Goal: Transaction & Acquisition: Purchase product/service

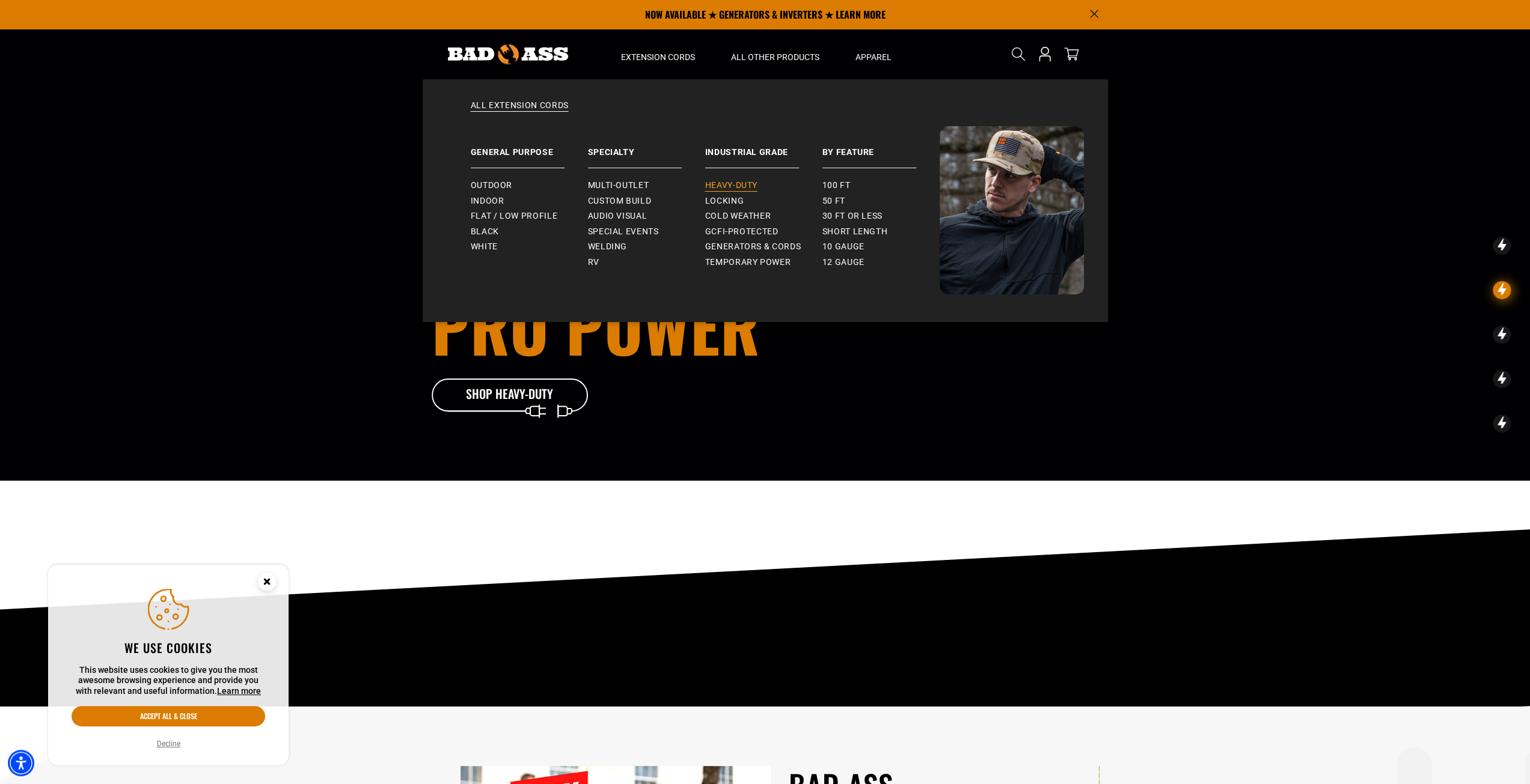
click at [735, 187] on span "Heavy-Duty" at bounding box center [731, 186] width 53 height 11
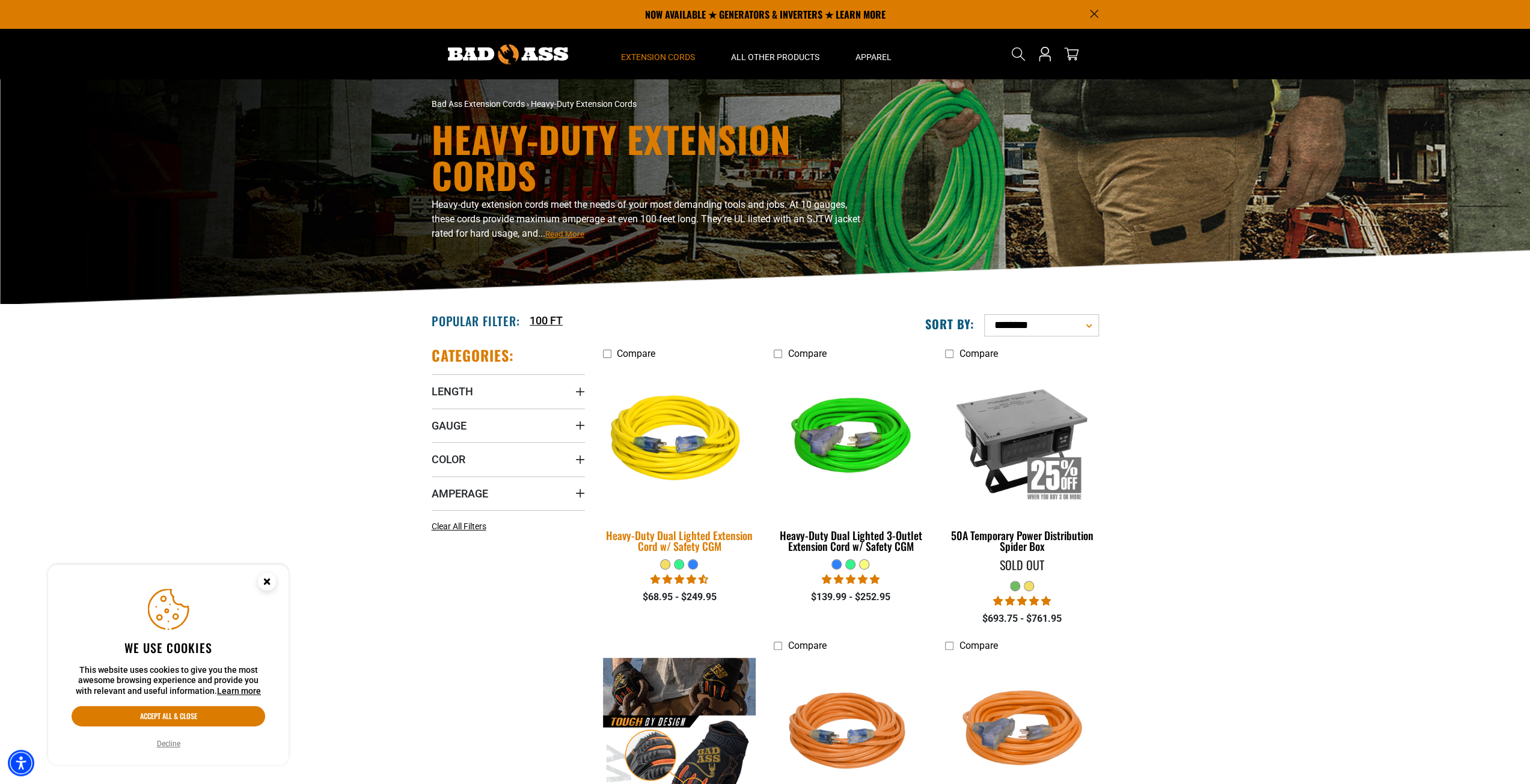
click at [671, 468] on img at bounding box center [679, 440] width 168 height 153
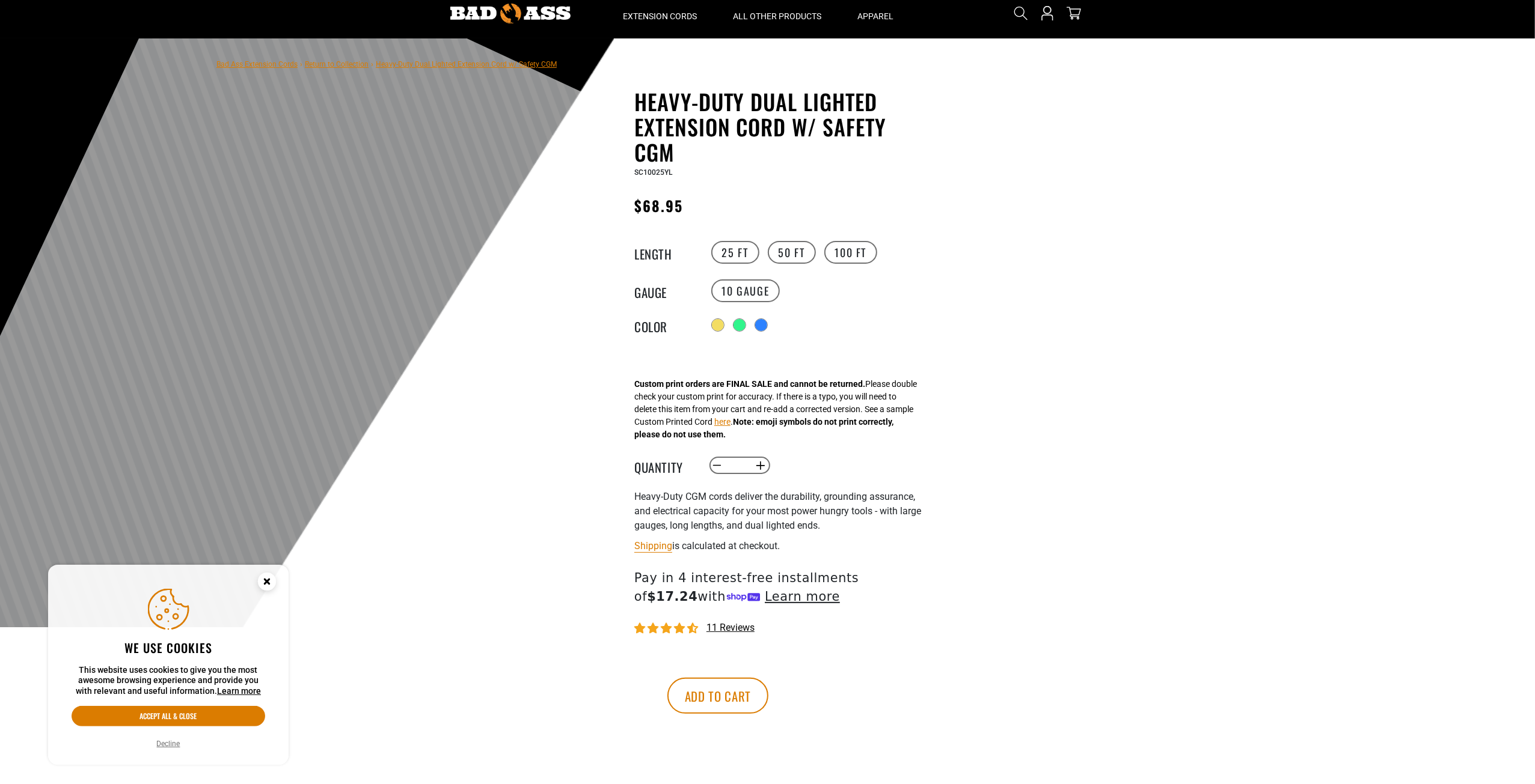
scroll to position [60, 0]
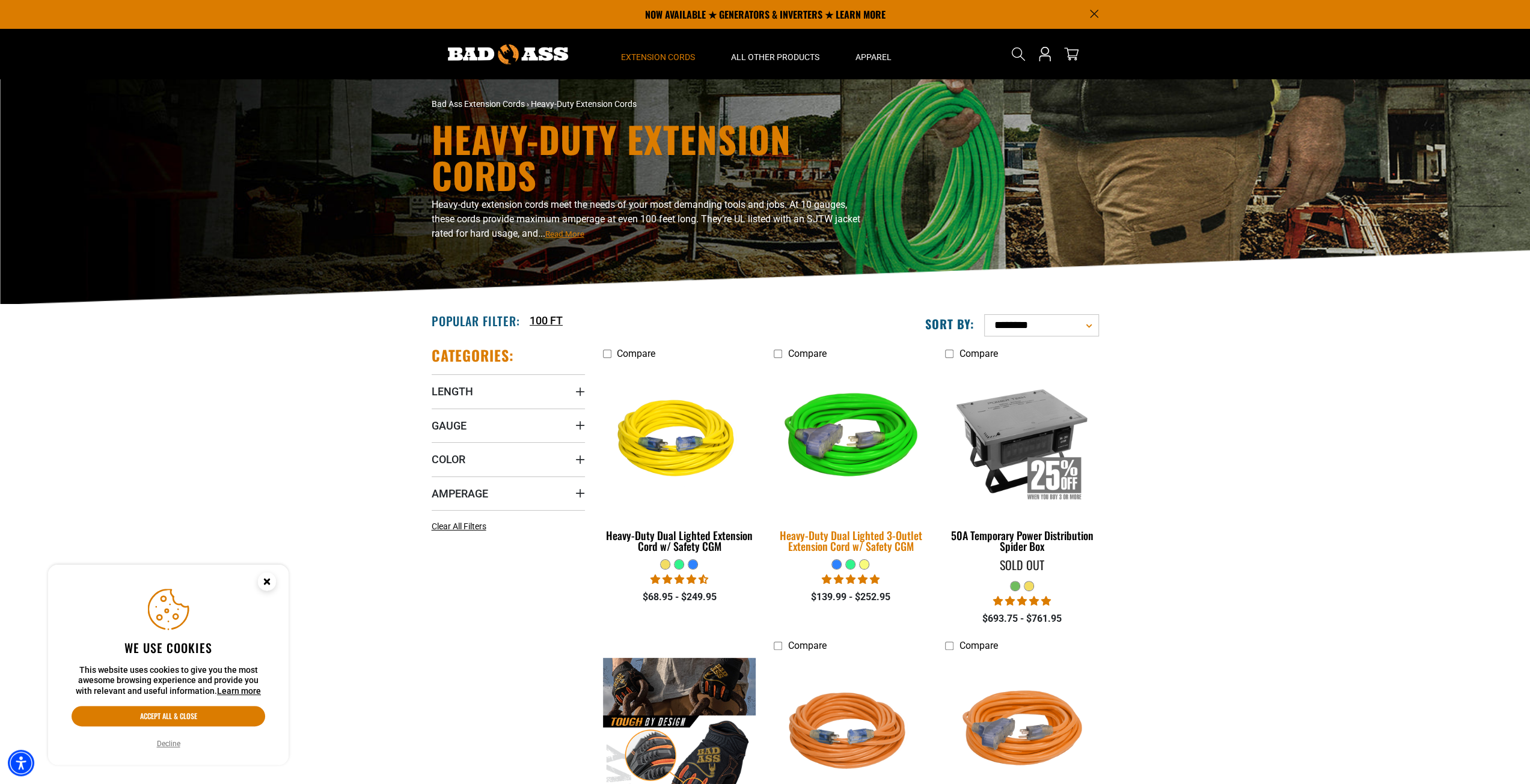
click at [850, 456] on img at bounding box center [850, 440] width 168 height 153
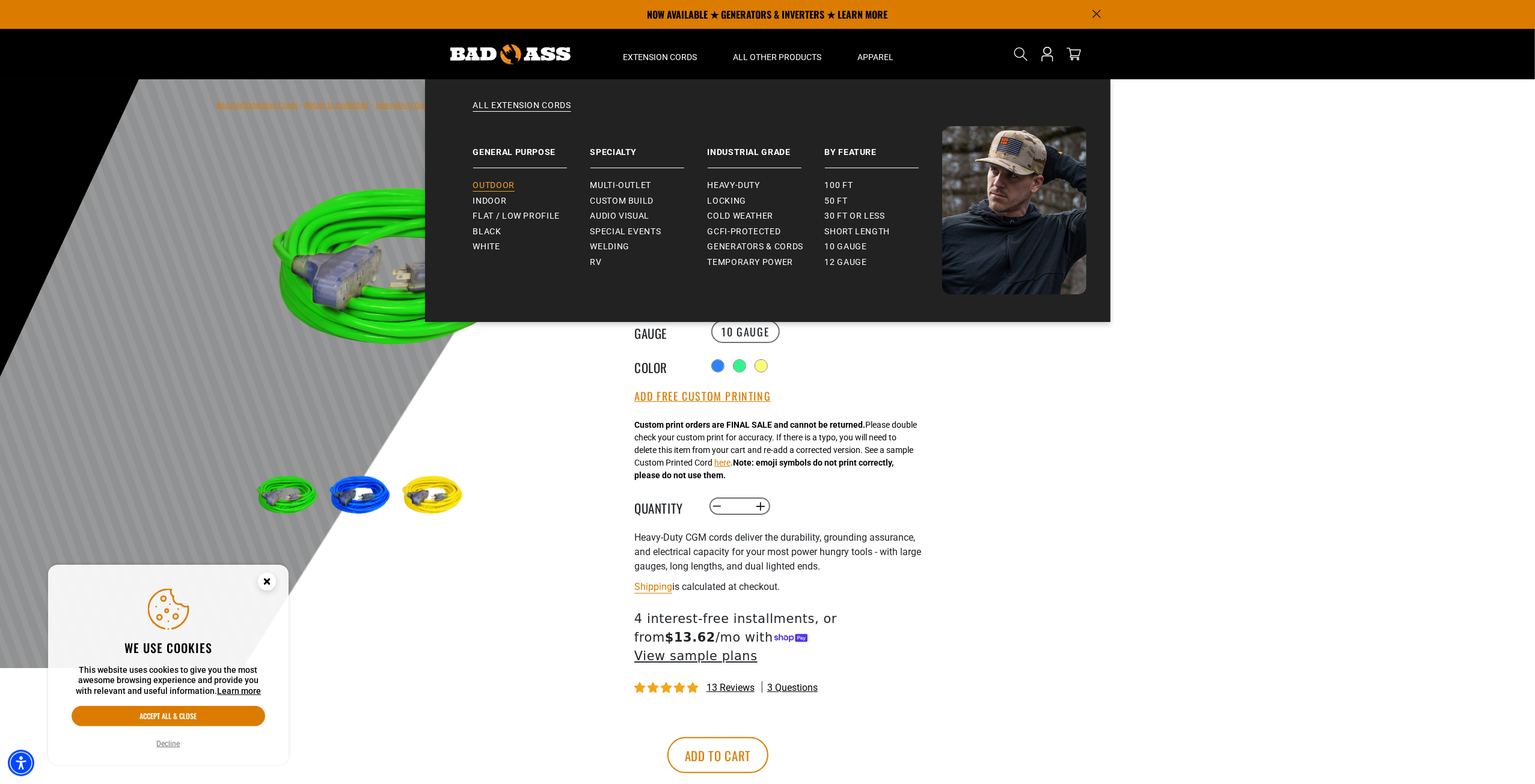
click at [490, 188] on span "Outdoor" at bounding box center [494, 186] width 42 height 11
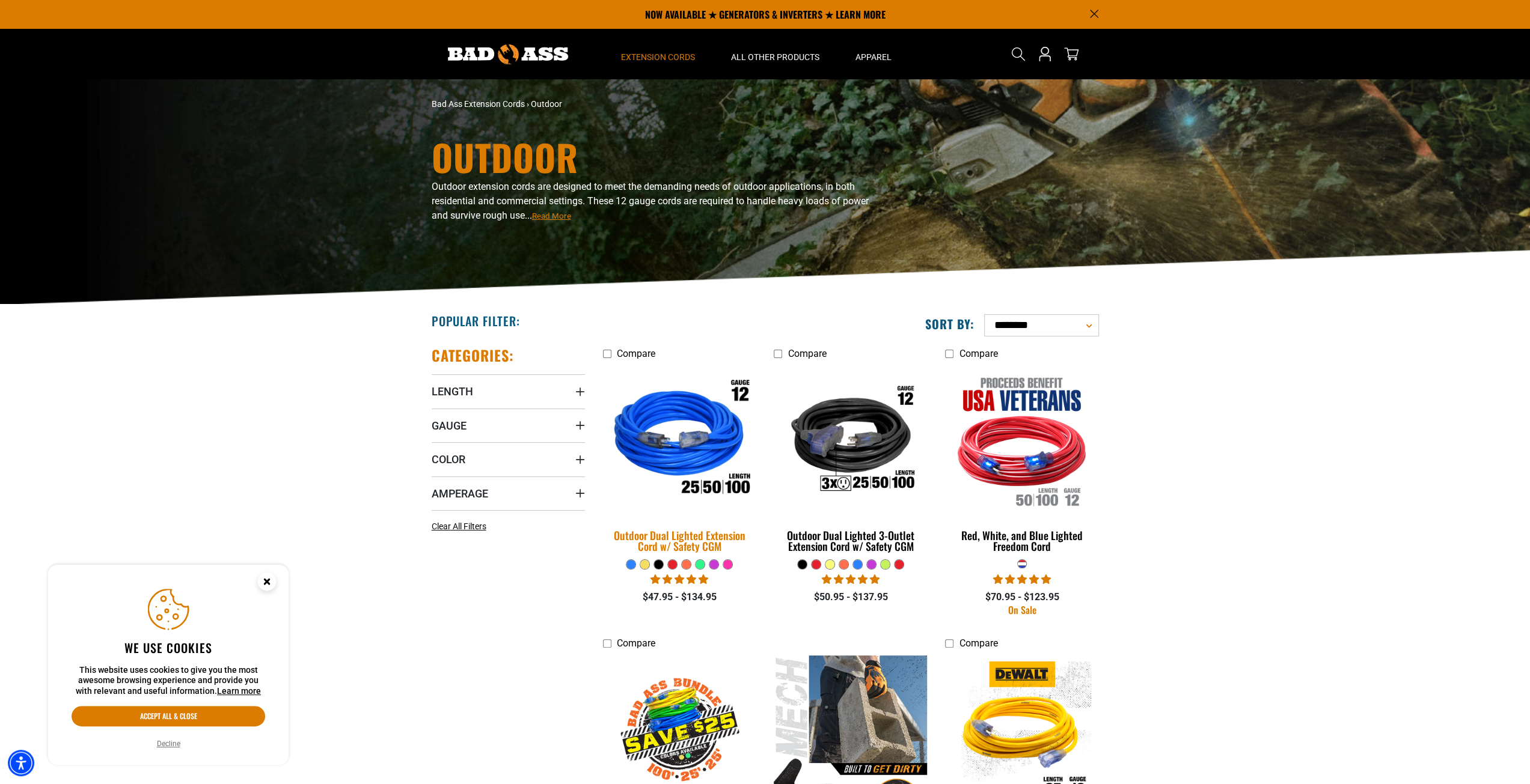
click at [673, 466] on img at bounding box center [679, 440] width 168 height 153
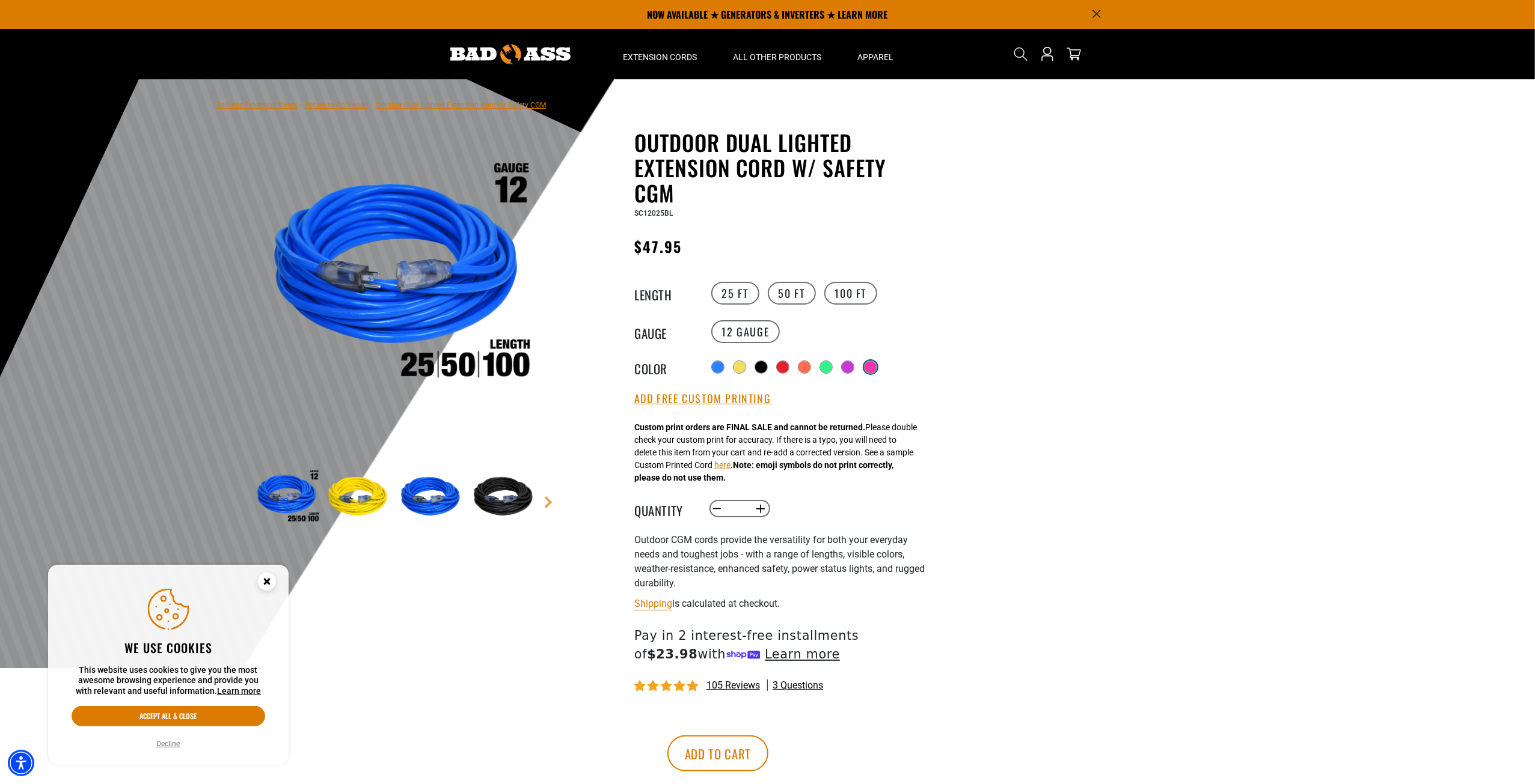
click at [872, 369] on div at bounding box center [870, 366] width 12 height 12
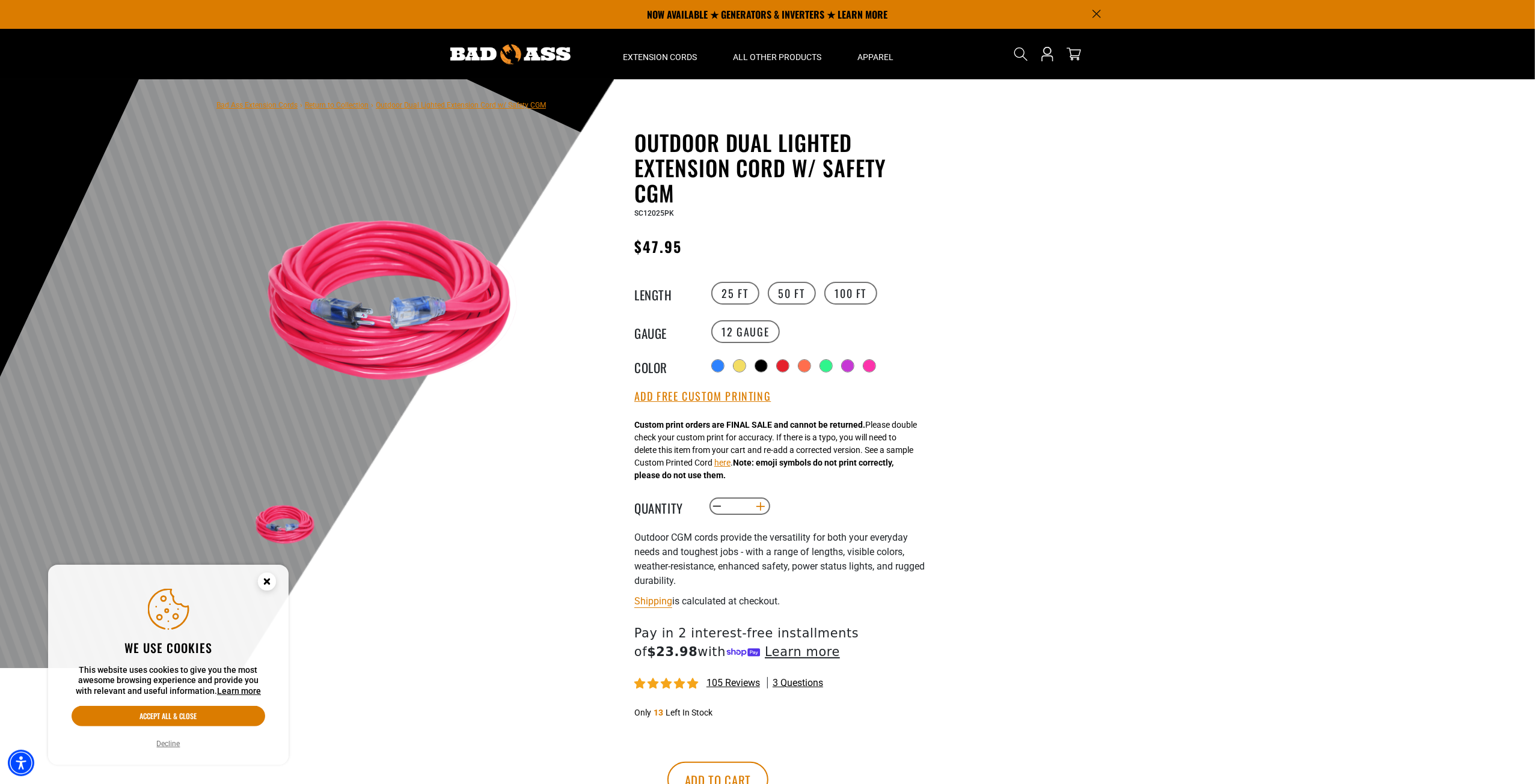
click at [758, 507] on button "Increase quantity for Outdoor Dual Lighted Extension Cord w/ Safety CGM" at bounding box center [760, 507] width 19 height 21
type input "*"
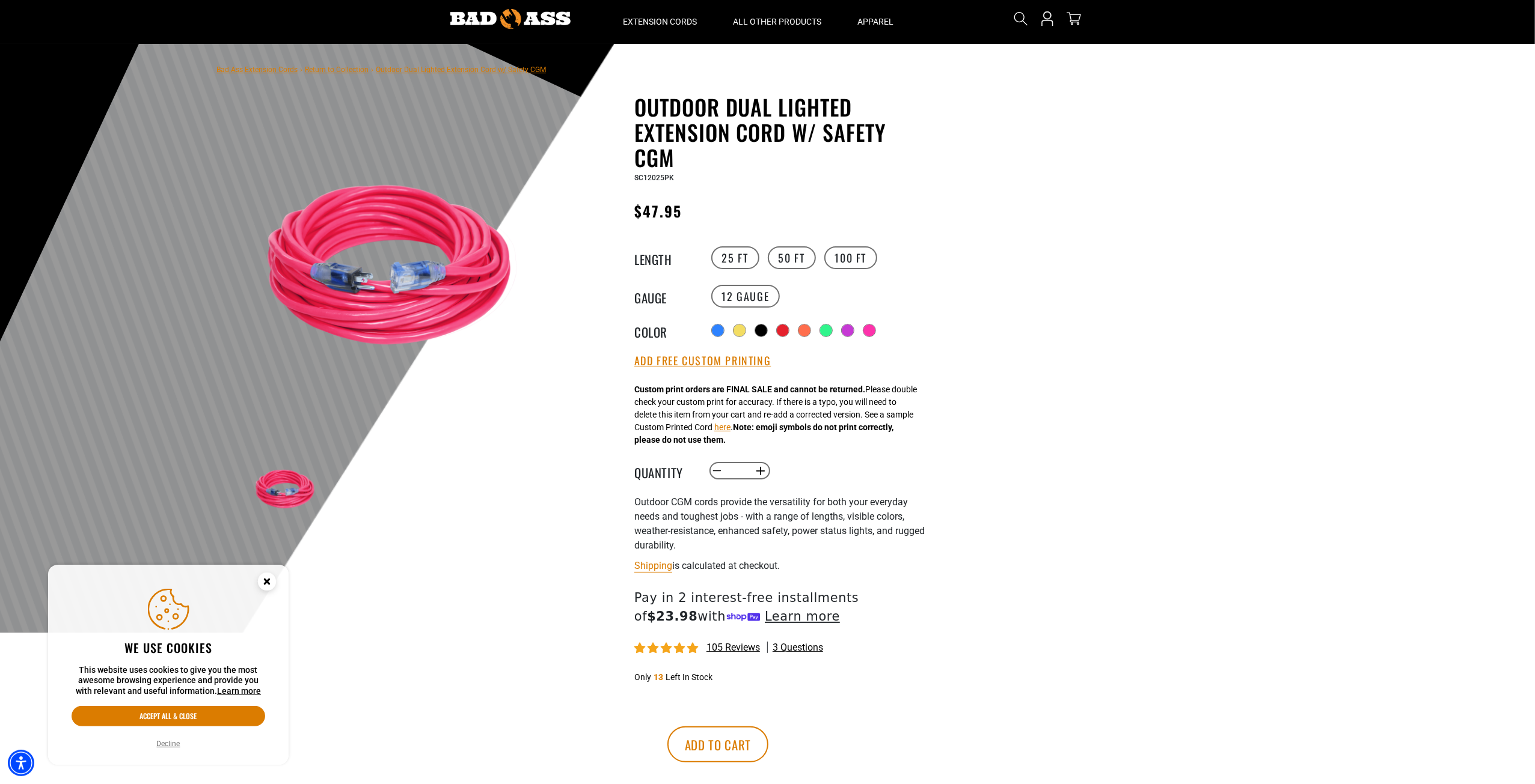
scroll to position [120, 0]
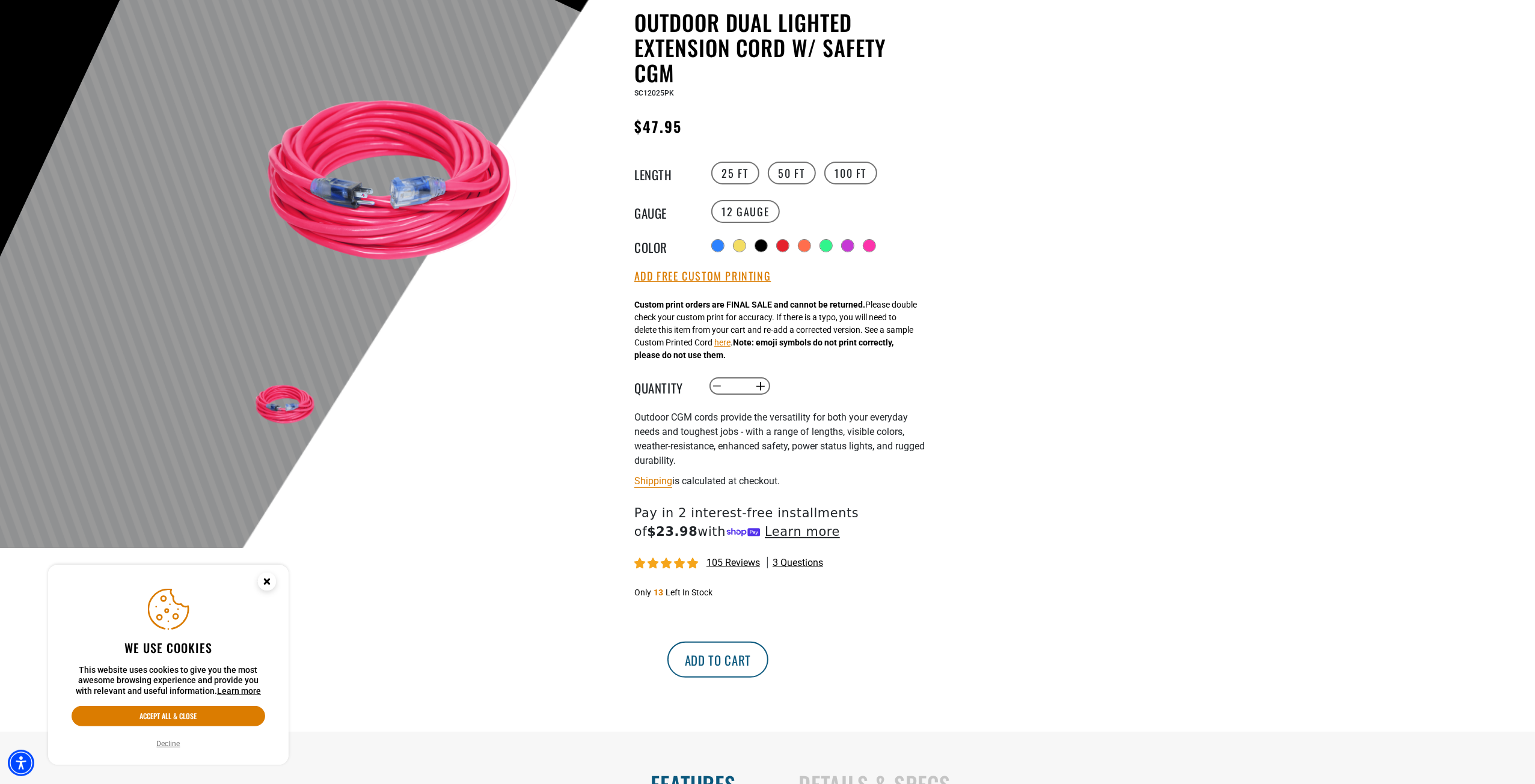
click at [769, 657] on button "Add to cart" at bounding box center [718, 660] width 101 height 36
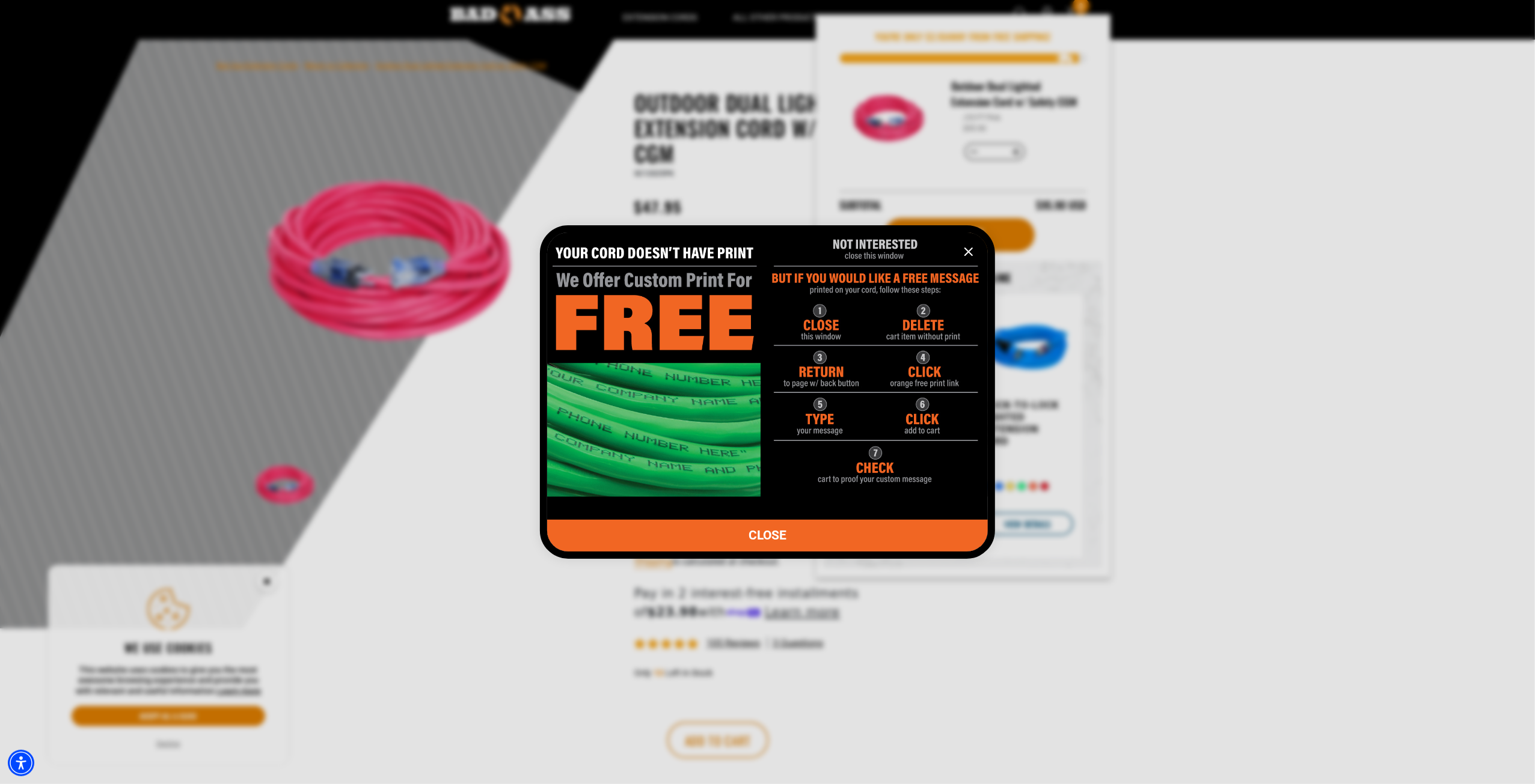
scroll to position [0, 0]
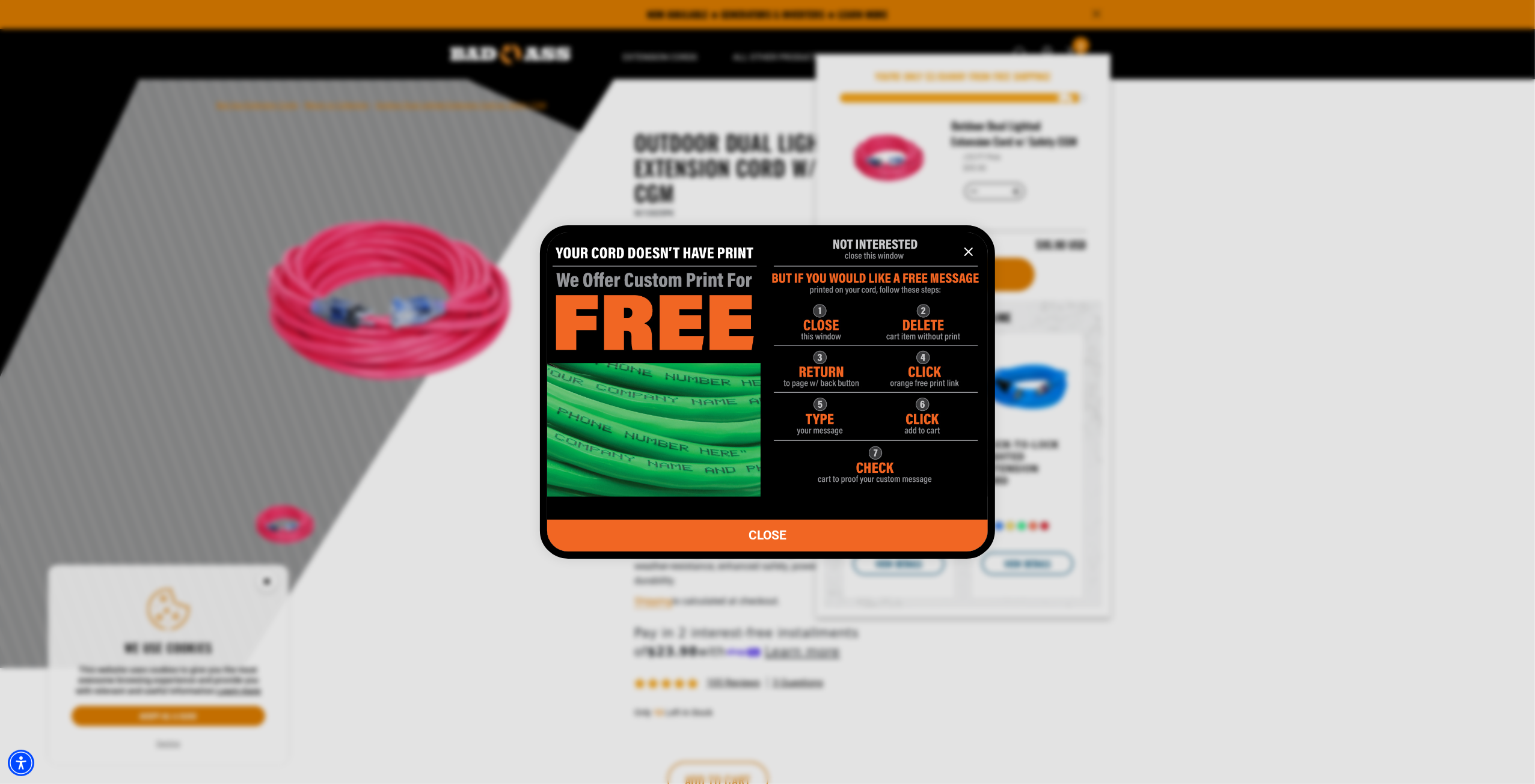
click at [968, 250] on icon "information" at bounding box center [968, 252] width 15 height 15
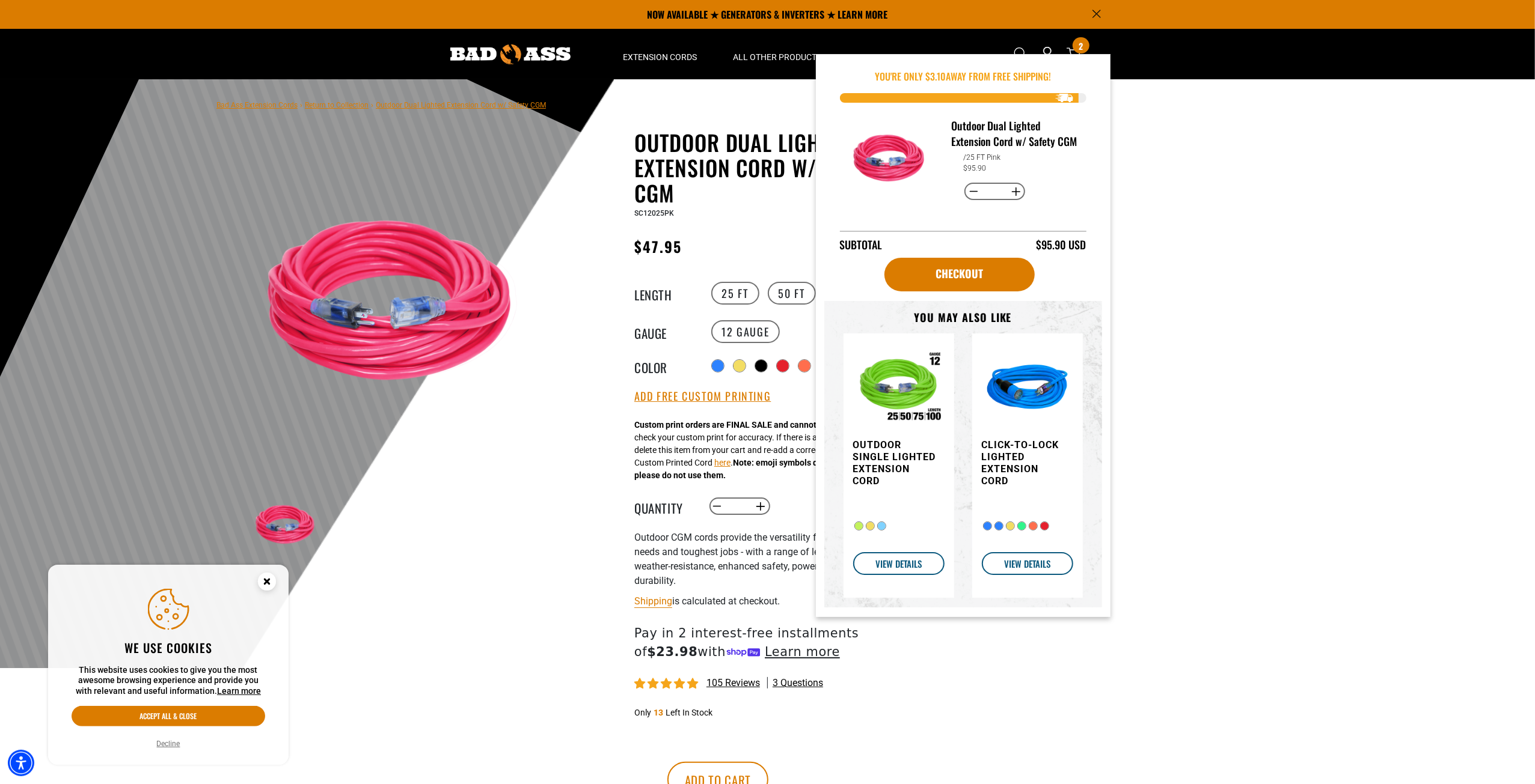
click at [1249, 241] on div at bounding box center [767, 374] width 1535 height 589
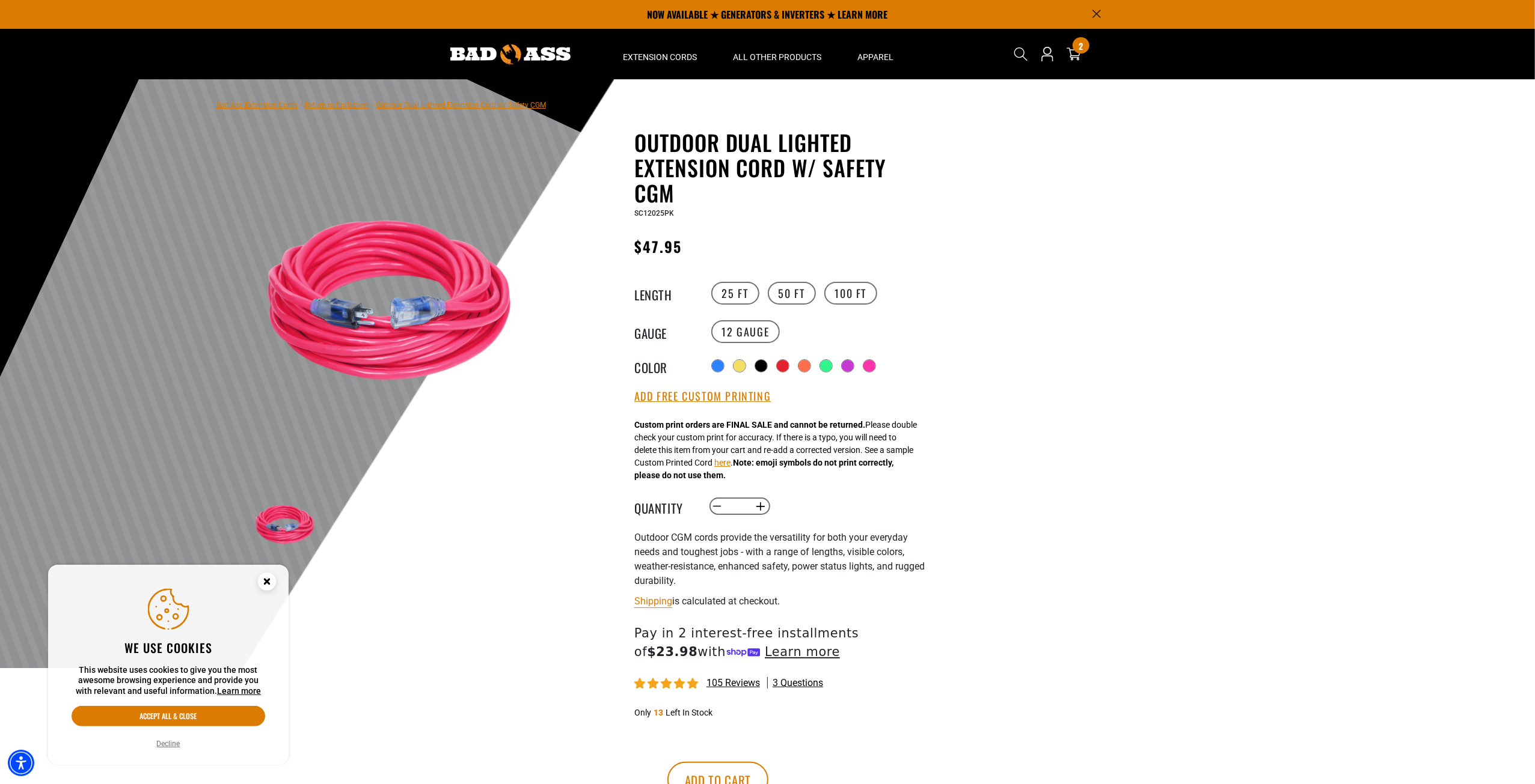
click at [1078, 62] on div "Cart 2 2 items" at bounding box center [1074, 54] width 19 height 42
click at [1077, 58] on icon "cart" at bounding box center [1074, 54] width 16 height 16
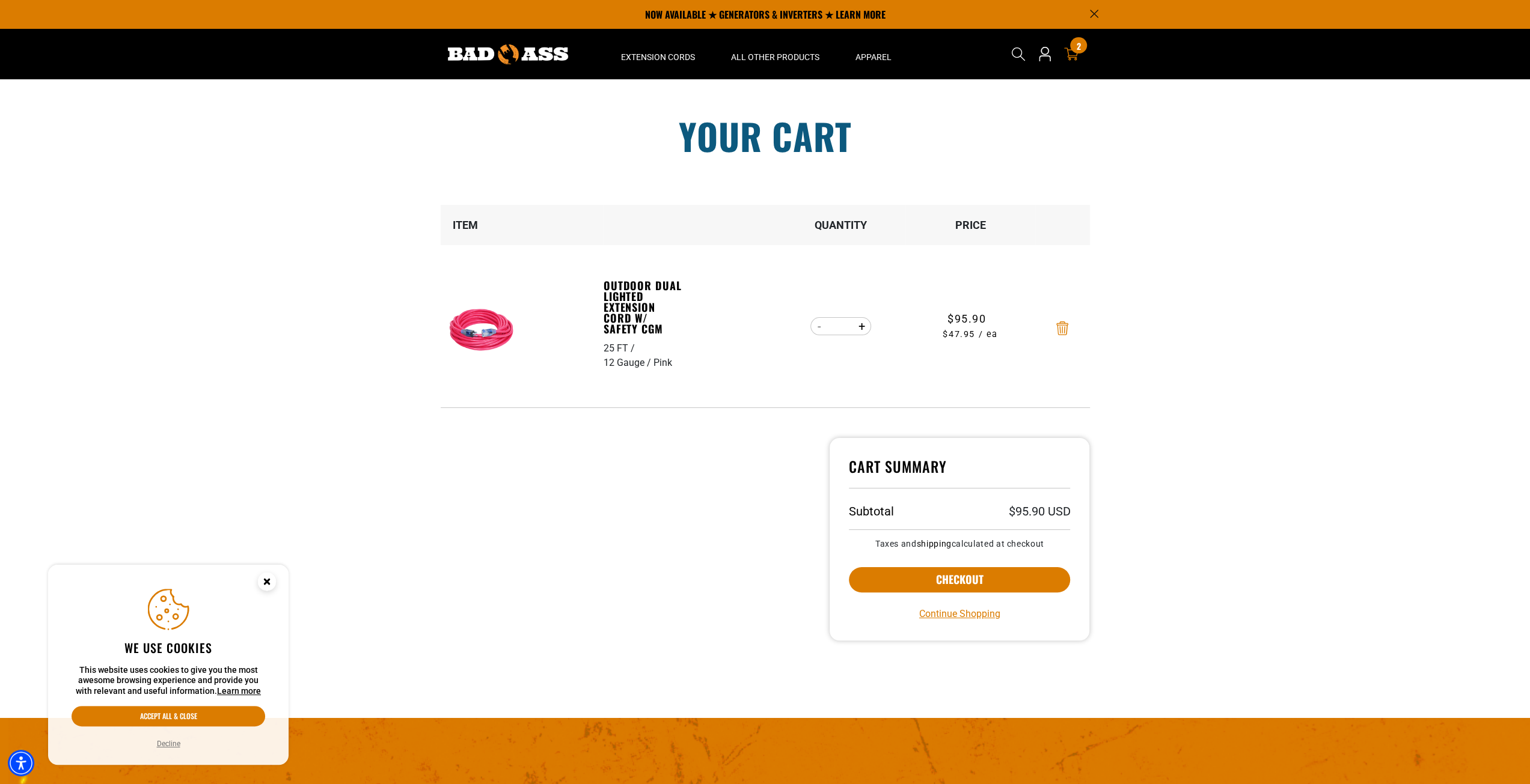
click at [1058, 328] on icon "Remove Outdoor Dual Lighted Extension Cord w/ Safety CGM - 25 FT / 12 Gauge / P…" at bounding box center [1062, 328] width 12 height 14
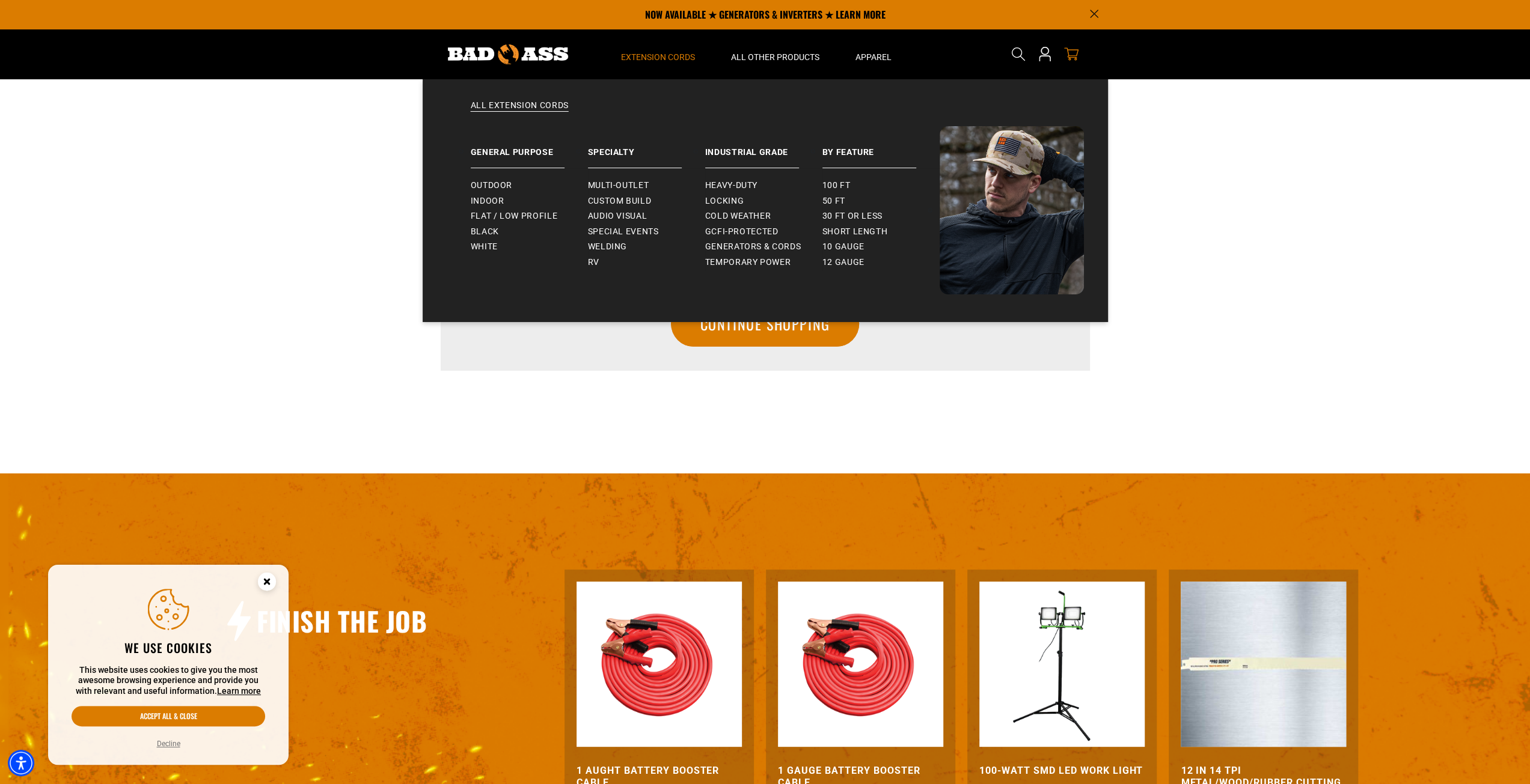
click at [667, 54] on span "Extension Cords" at bounding box center [658, 57] width 74 height 11
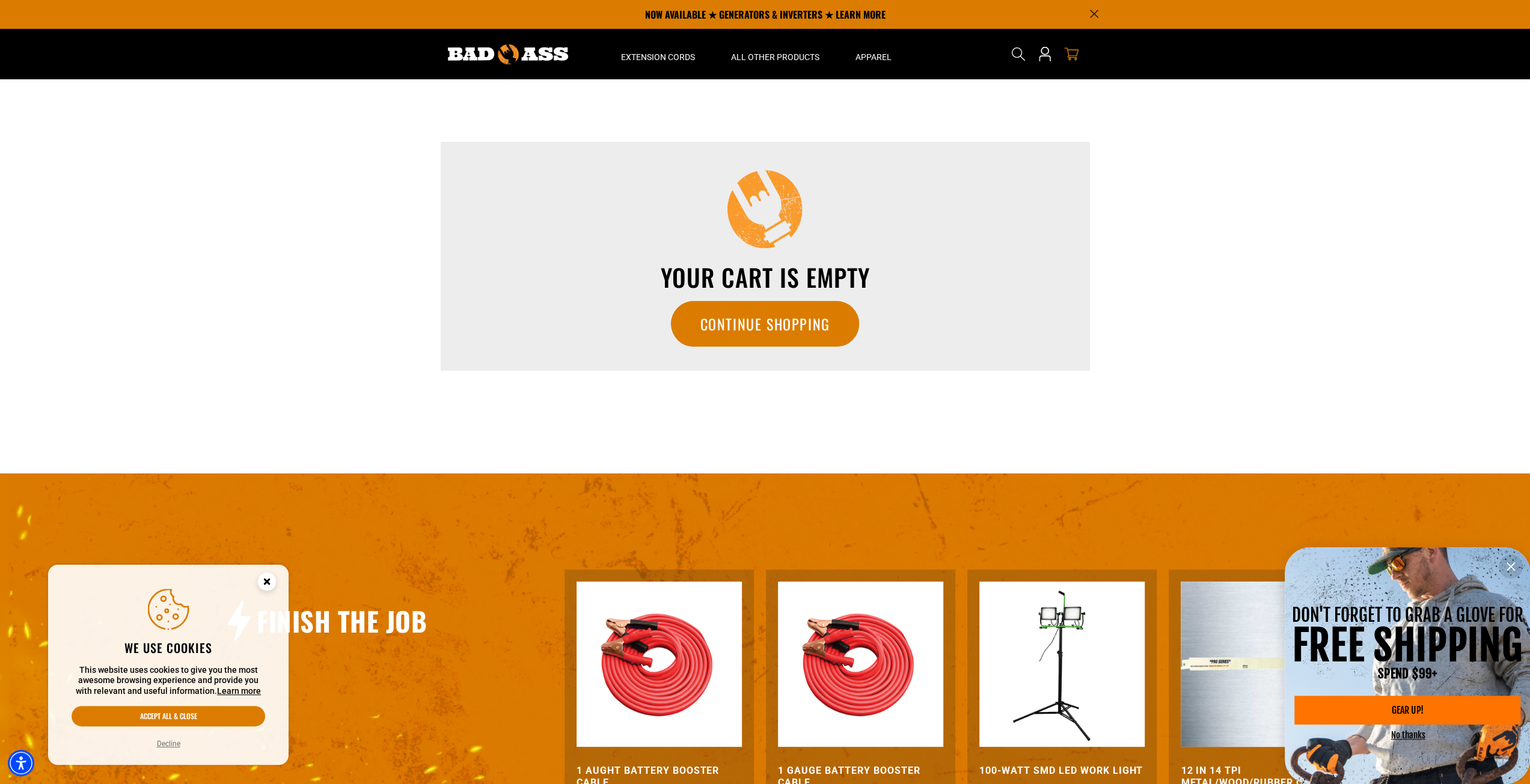
click at [211, 270] on section "Your cart Your cart is empty Continue Shopping New subtotal: $0.00 USD Loading.…" at bounding box center [765, 276] width 1530 height 393
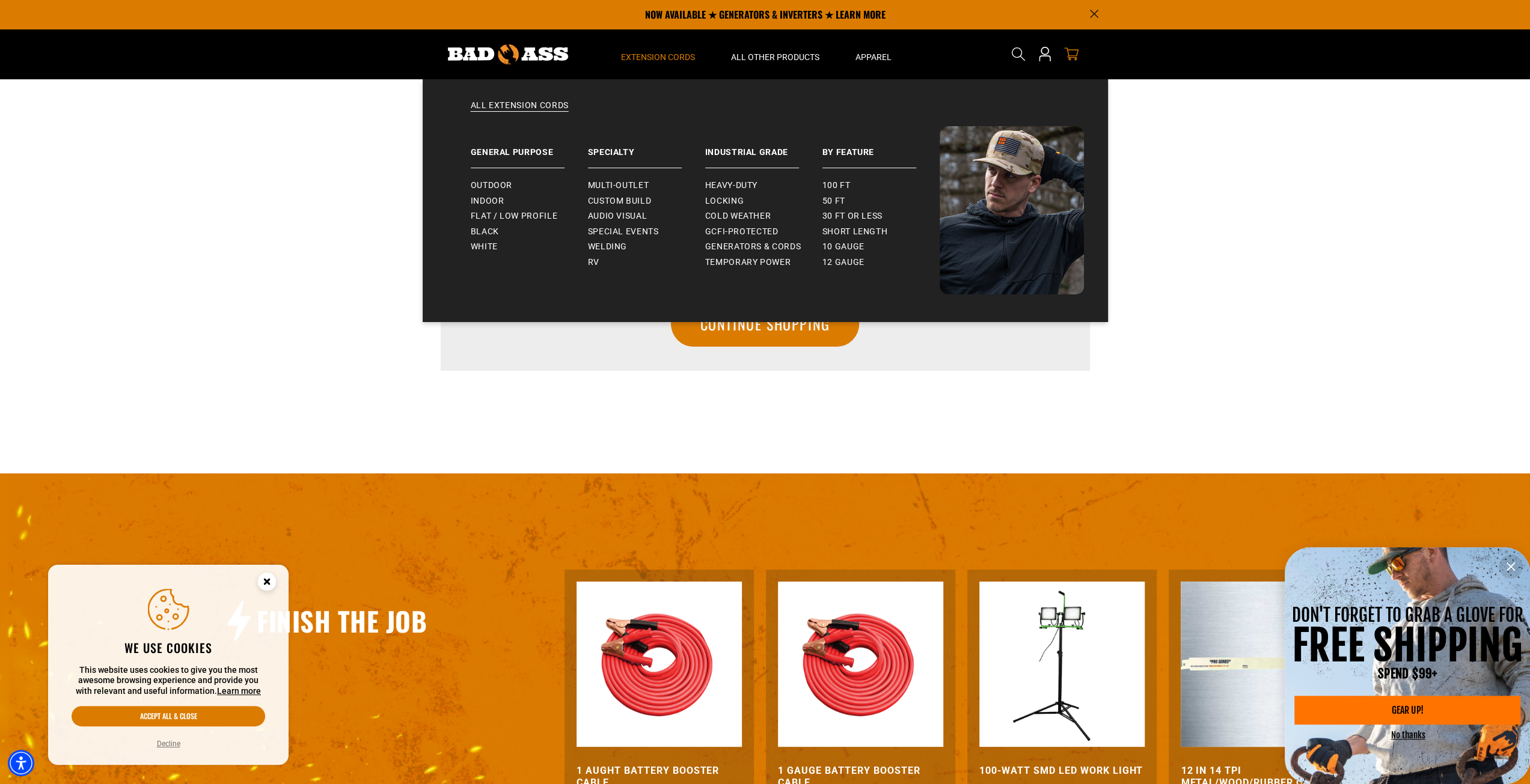
click at [659, 50] on summary "Extension Cords" at bounding box center [658, 54] width 110 height 50
click at [490, 189] on span "Outdoor" at bounding box center [492, 186] width 42 height 11
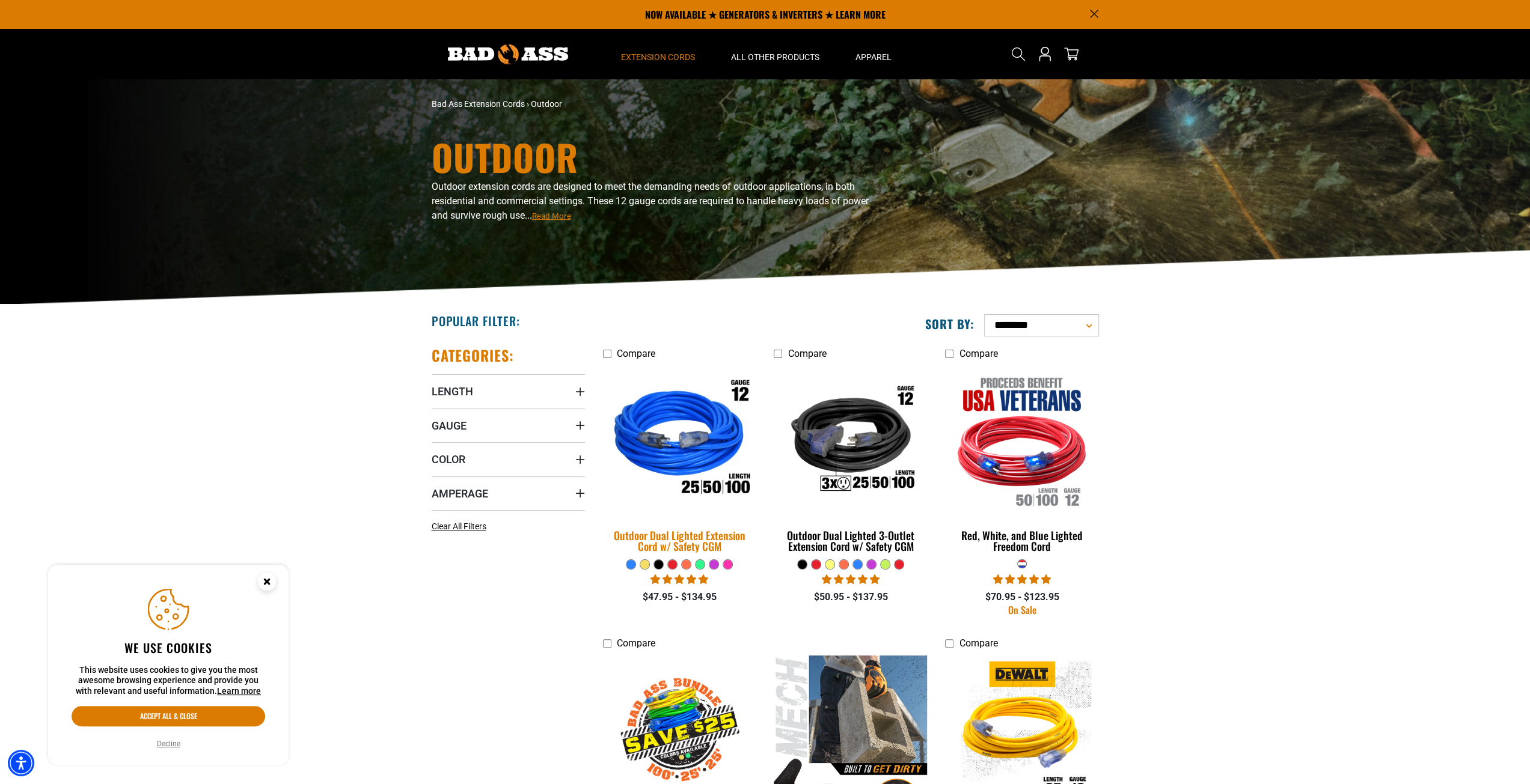
click at [654, 442] on img at bounding box center [679, 440] width 168 height 153
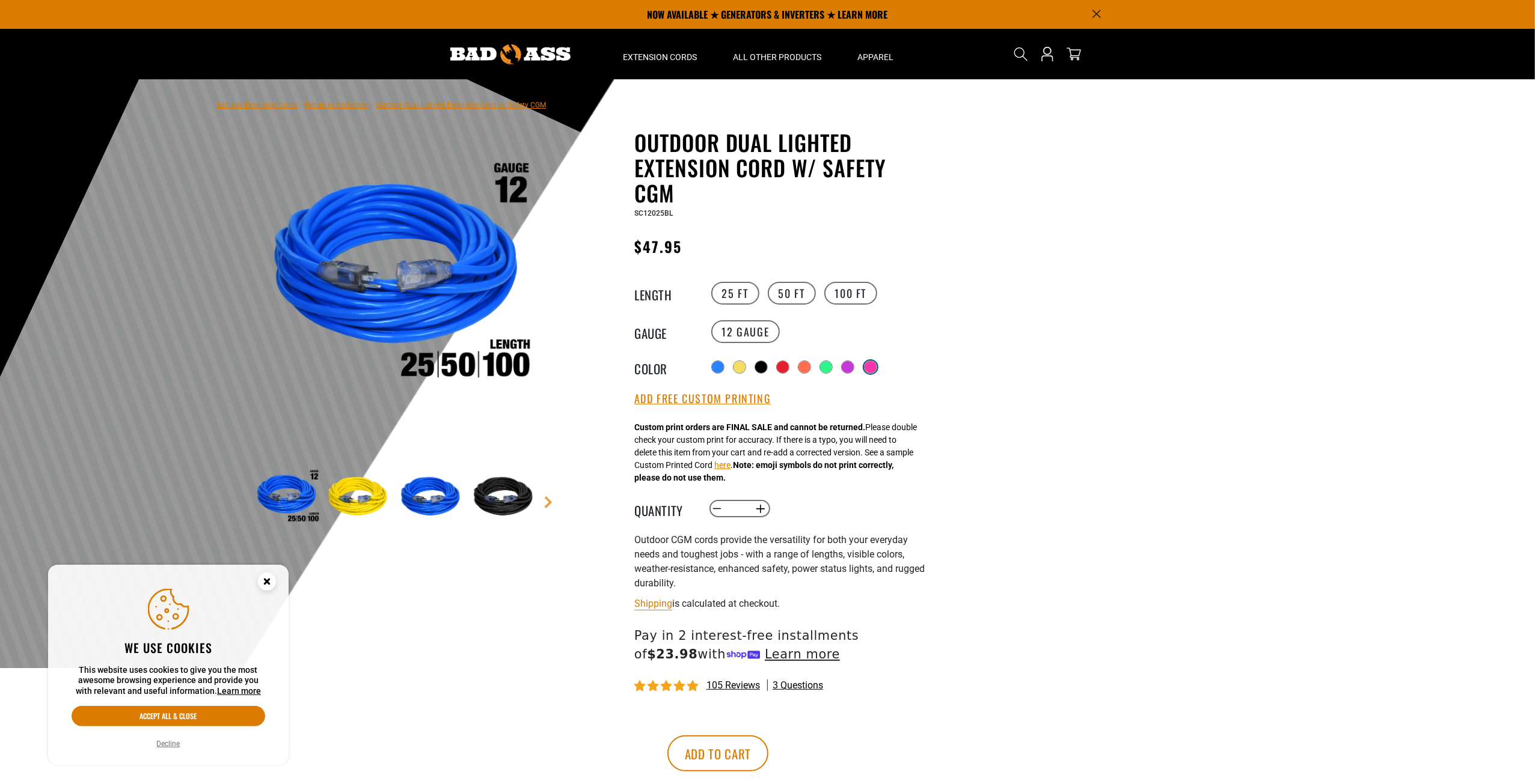
click at [874, 369] on div at bounding box center [870, 366] width 12 height 12
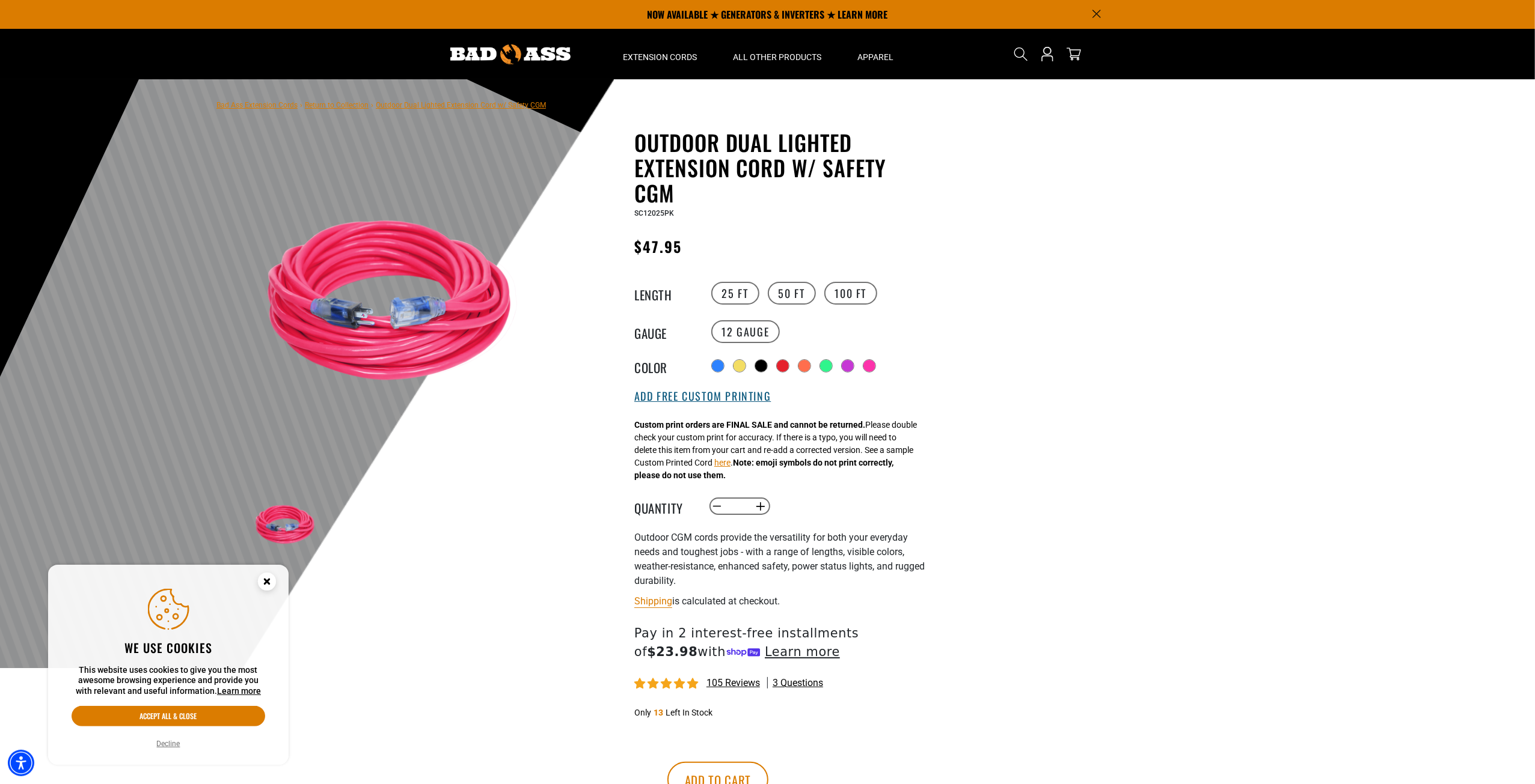
click at [684, 397] on button "Add Free Custom Printing" at bounding box center [702, 396] width 136 height 13
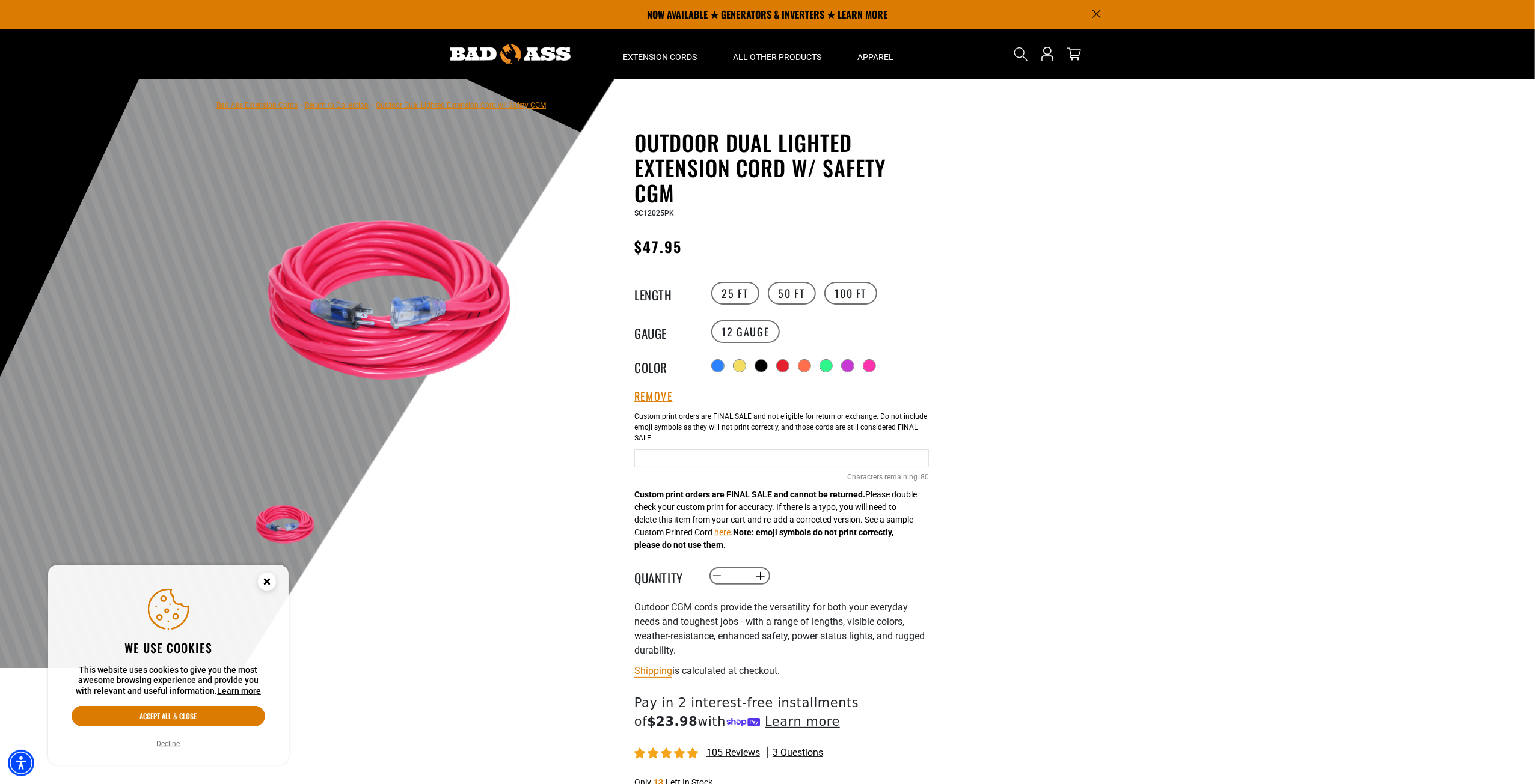
click at [659, 455] on input "text" at bounding box center [782, 458] width 295 height 18
type input "*"
click at [866, 460] on input "**********" at bounding box center [782, 458] width 295 height 18
type input "**********"
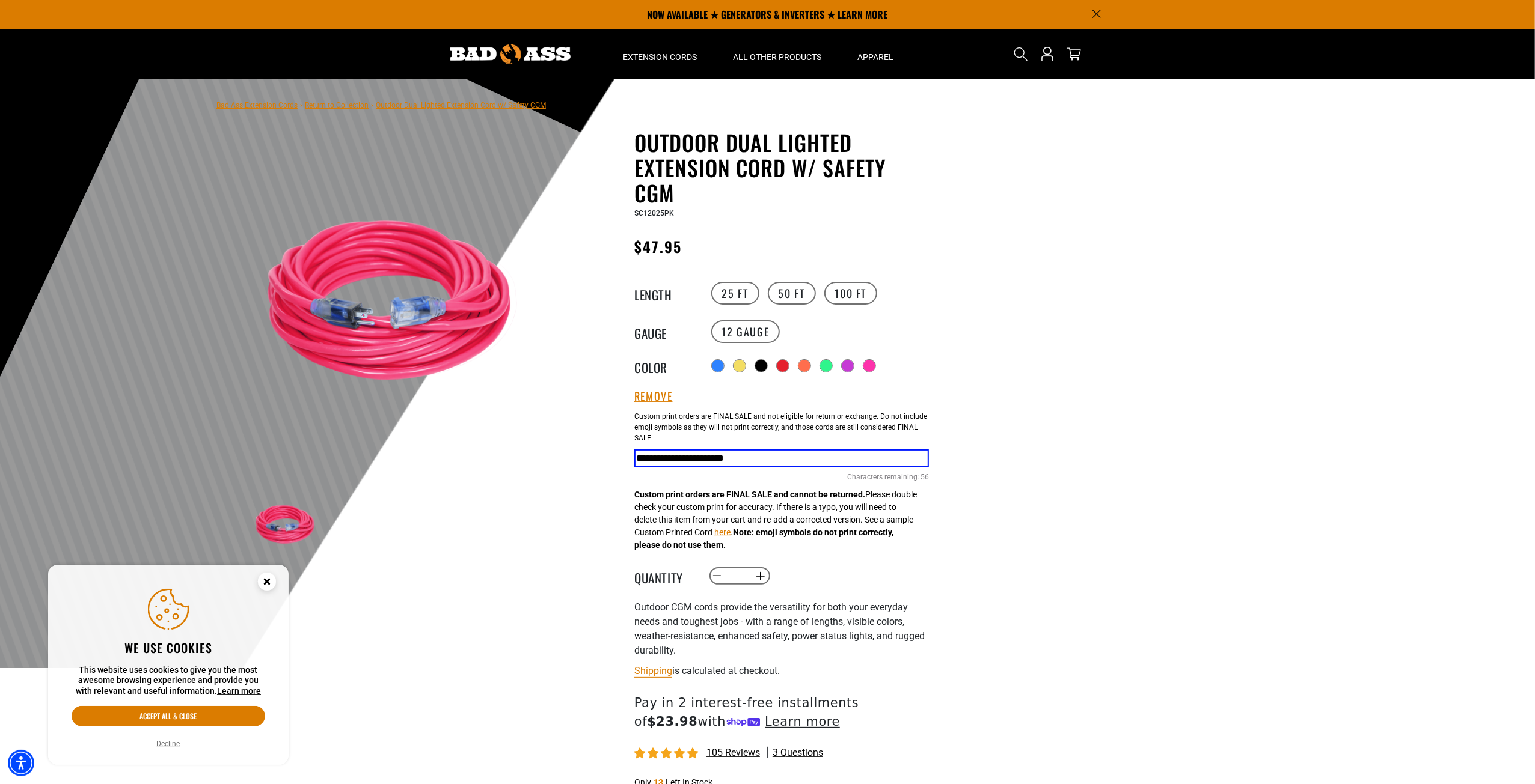
click at [885, 458] on input "**********" at bounding box center [782, 458] width 295 height 18
click at [761, 576] on button "Increase quantity for Outdoor Dual Lighted Extension Cord w/ Safety CGM" at bounding box center [760, 577] width 19 height 21
type input "*"
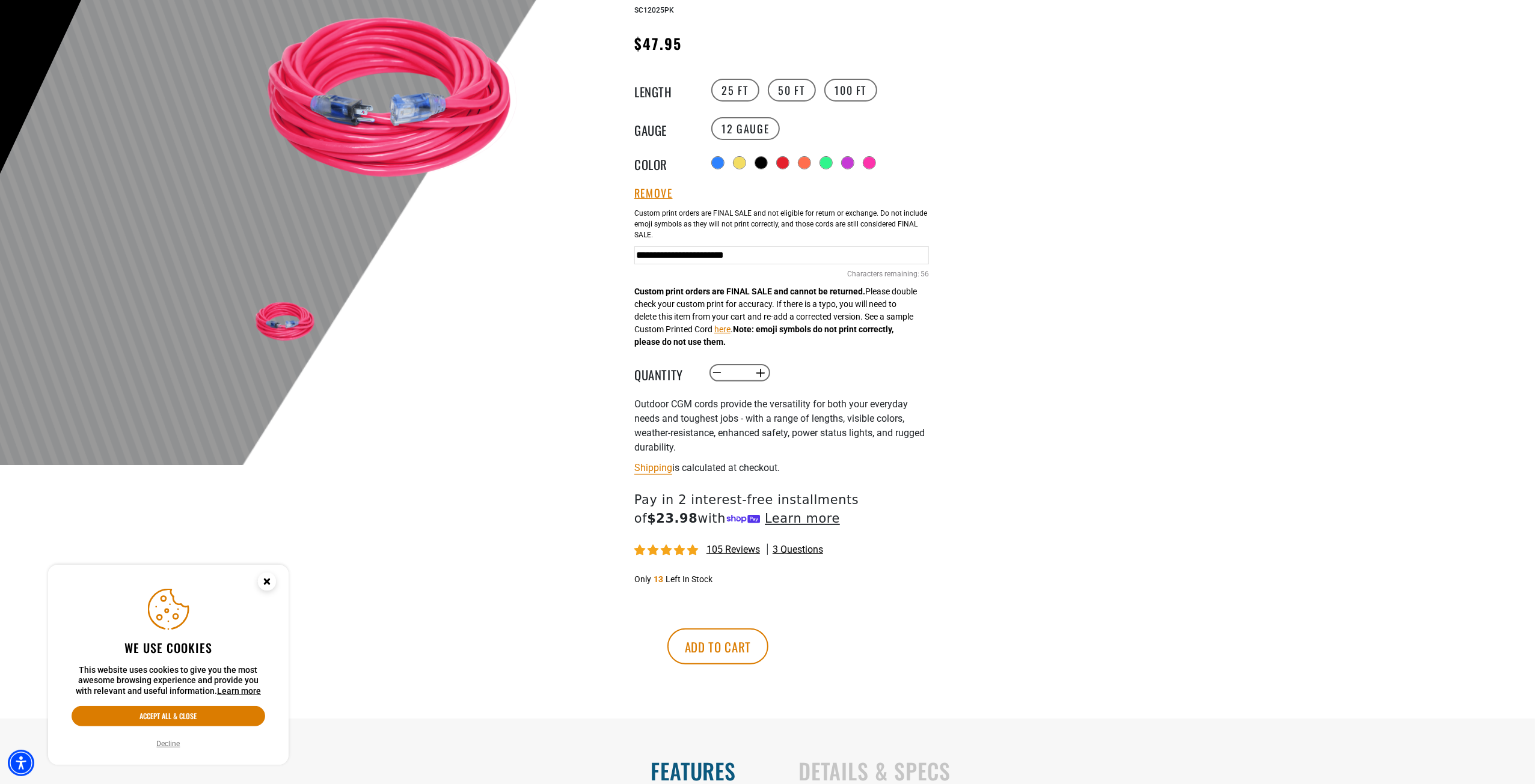
scroll to position [301, 0]
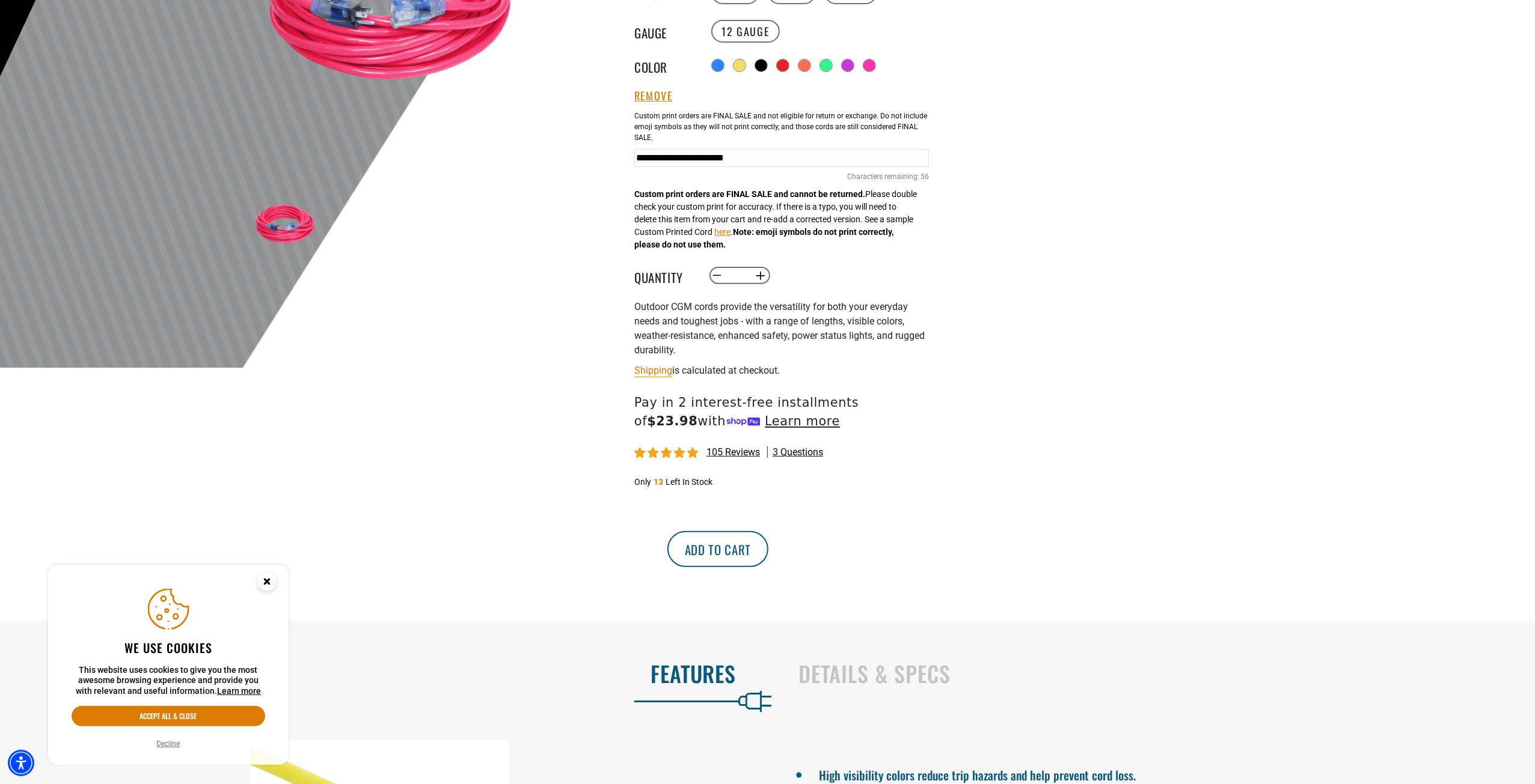
click at [769, 553] on button "Add to cart" at bounding box center [718, 549] width 101 height 36
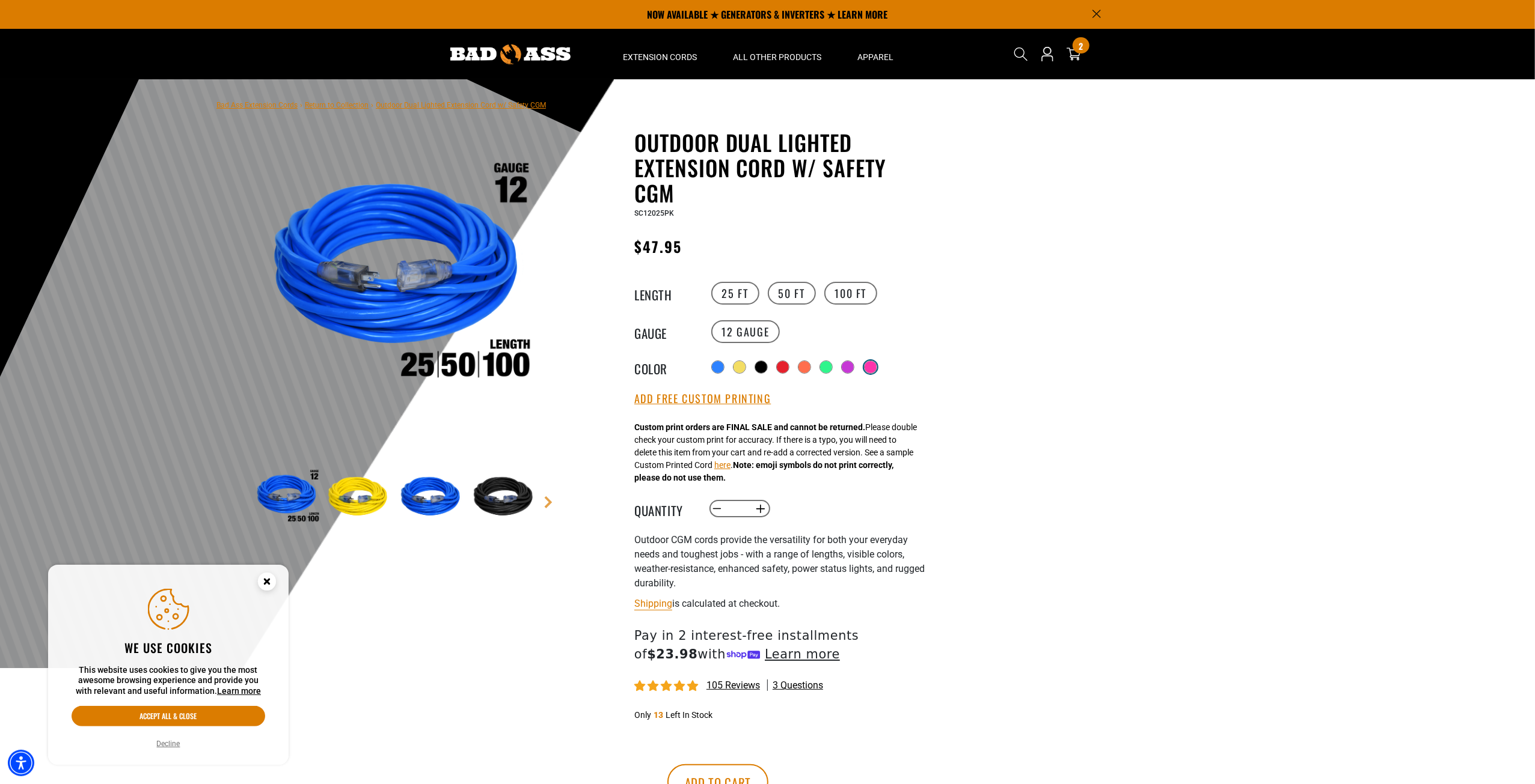
click at [873, 367] on div at bounding box center [870, 366] width 12 height 12
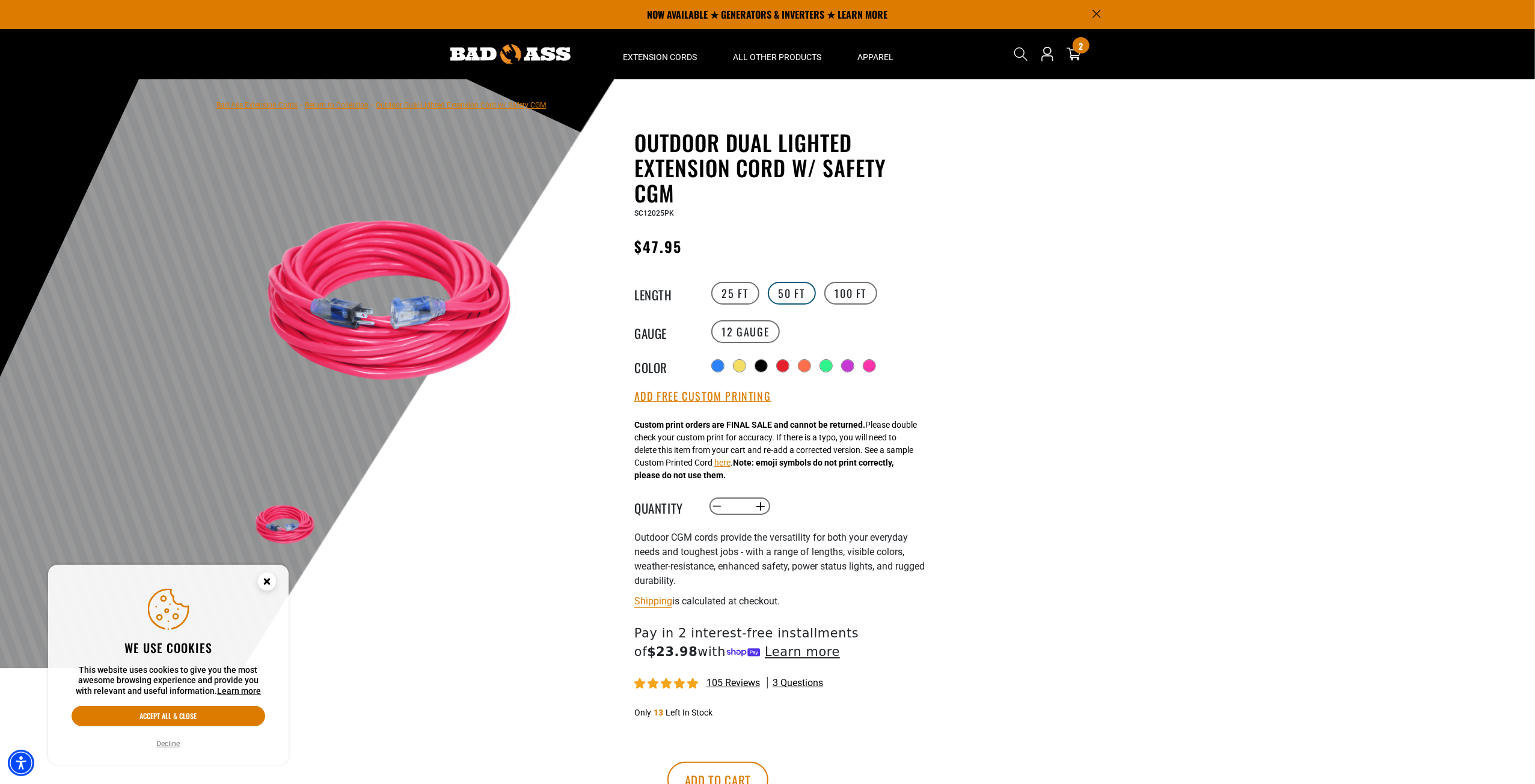
click at [793, 292] on label "50 FT" at bounding box center [792, 293] width 48 height 23
click at [755, 504] on button "Increase quantity for Outdoor Dual Lighted Extension Cord w/ Safety CGM" at bounding box center [760, 507] width 19 height 21
type input "*"
click at [682, 397] on button "Add Free Custom Printing" at bounding box center [702, 396] width 136 height 13
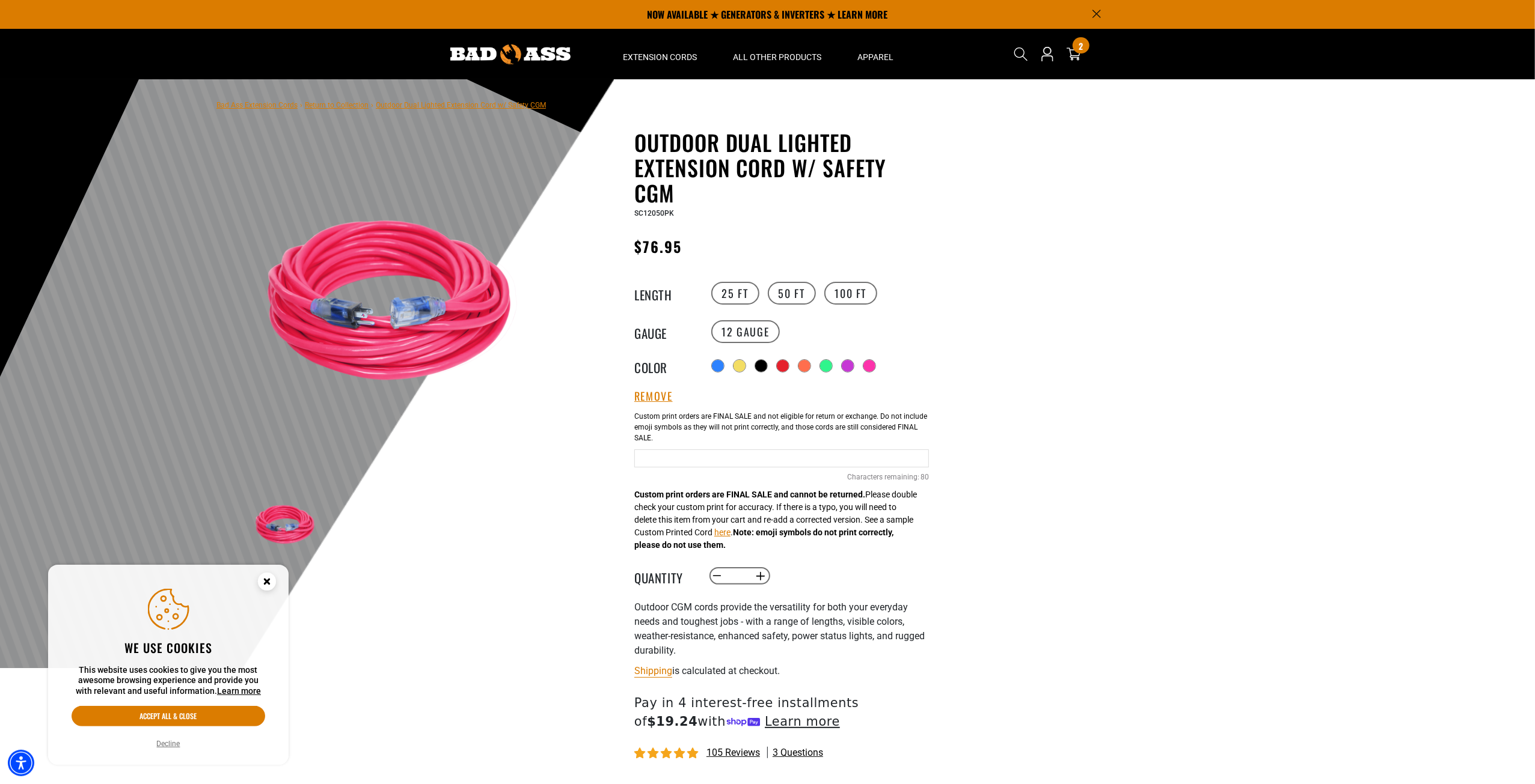
drag, startPoint x: 673, startPoint y: 447, endPoint x: 671, endPoint y: 457, distance: 10.2
click at [673, 447] on div "Pink Cables 80 Characters remaining: / 80" at bounding box center [782, 456] width 295 height 103
click at [671, 457] on input "text" at bounding box center [782, 458] width 295 height 18
click at [788, 458] on input "**********" at bounding box center [782, 458] width 295 height 18
click at [907, 458] on input "**********" at bounding box center [782, 458] width 295 height 18
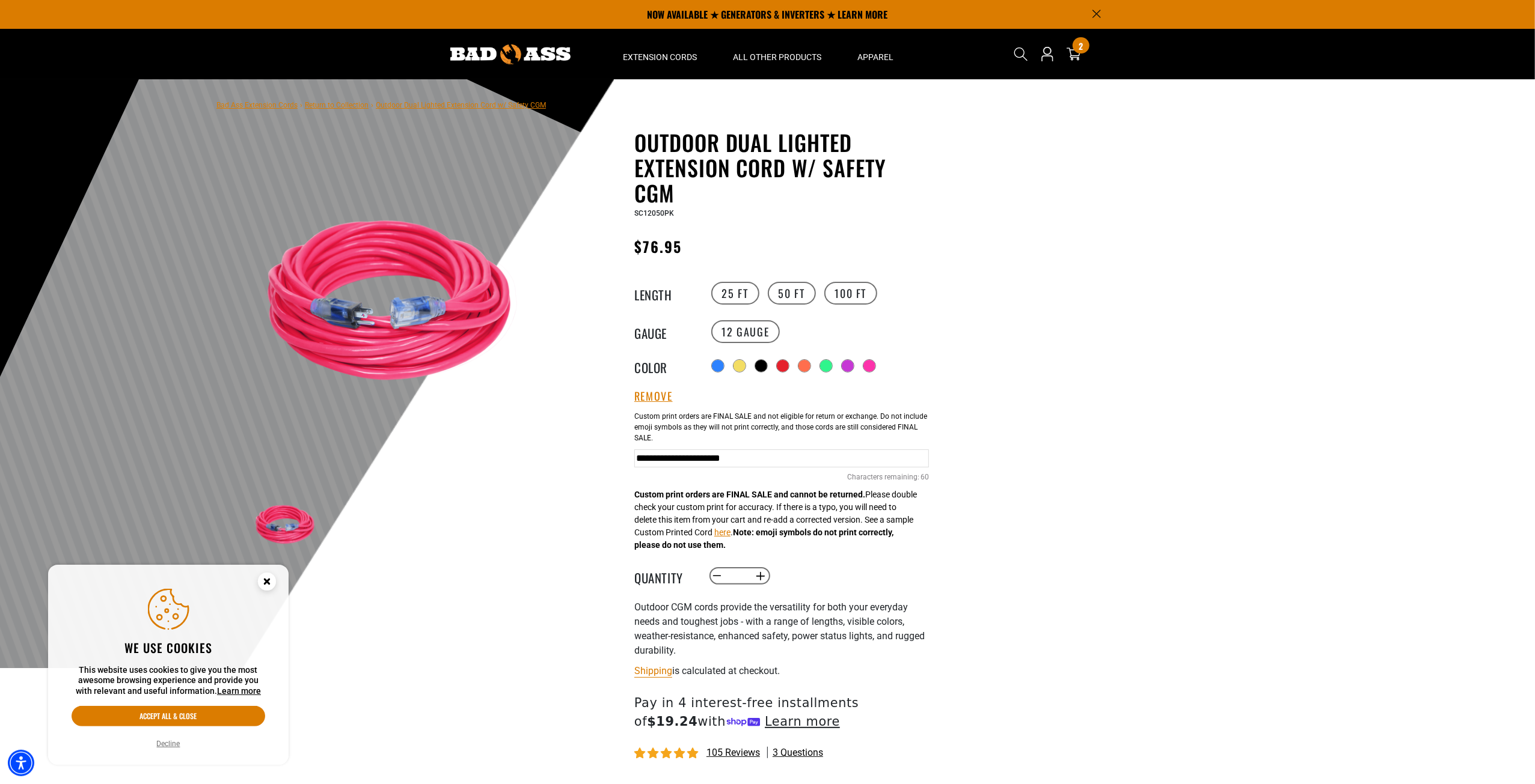
type input "**********"
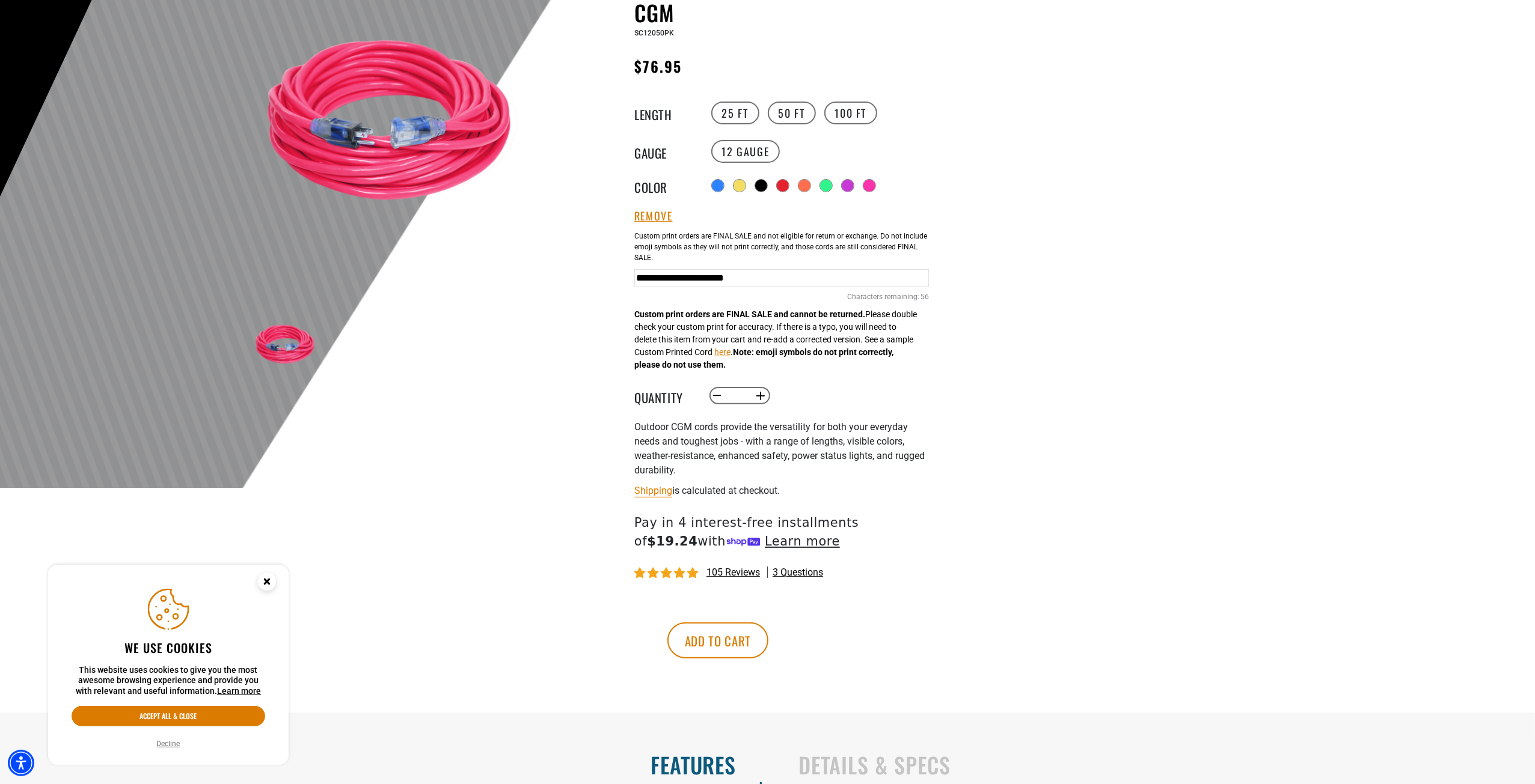
scroll to position [241, 0]
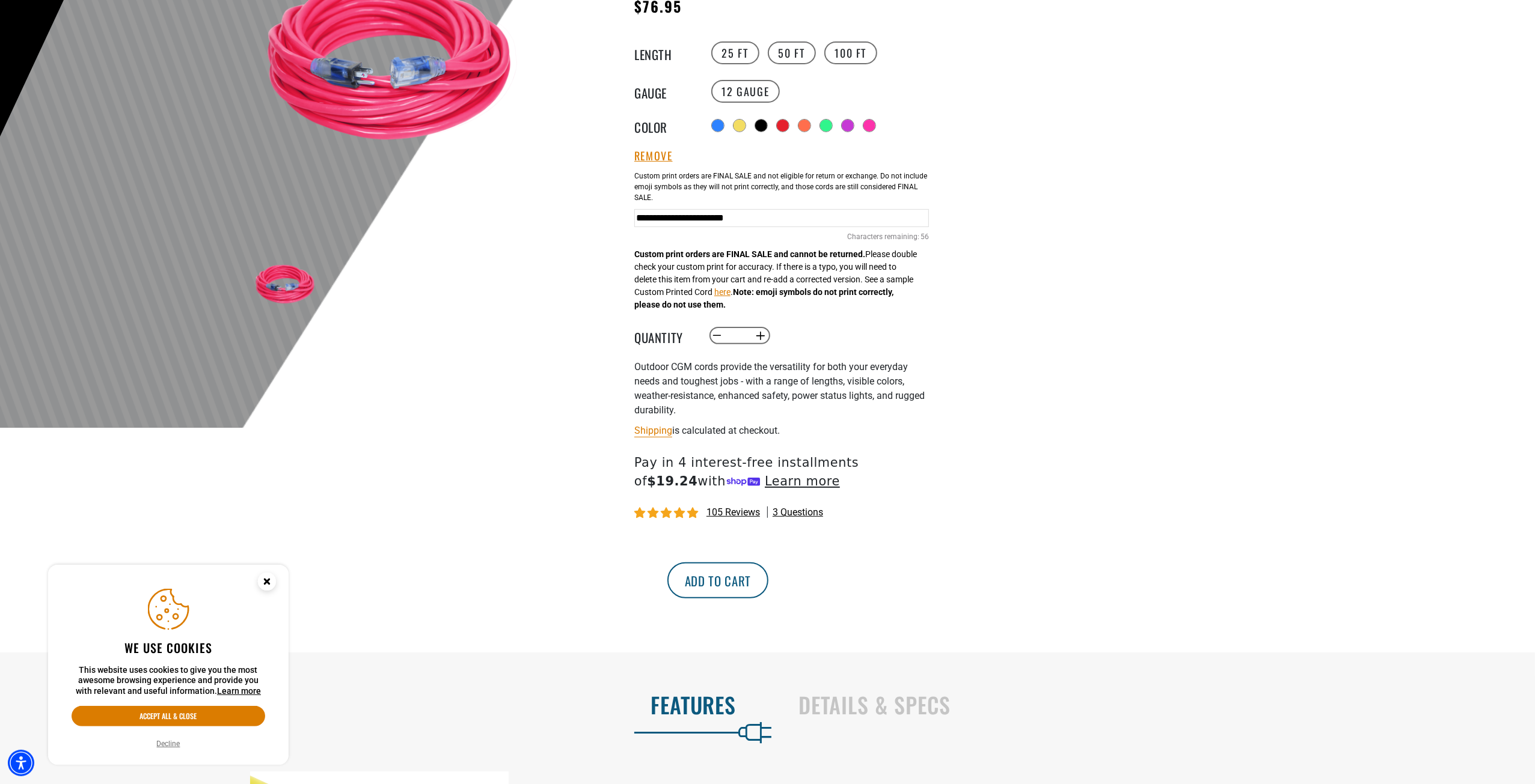
click at [769, 593] on button "Add to cart" at bounding box center [718, 580] width 101 height 36
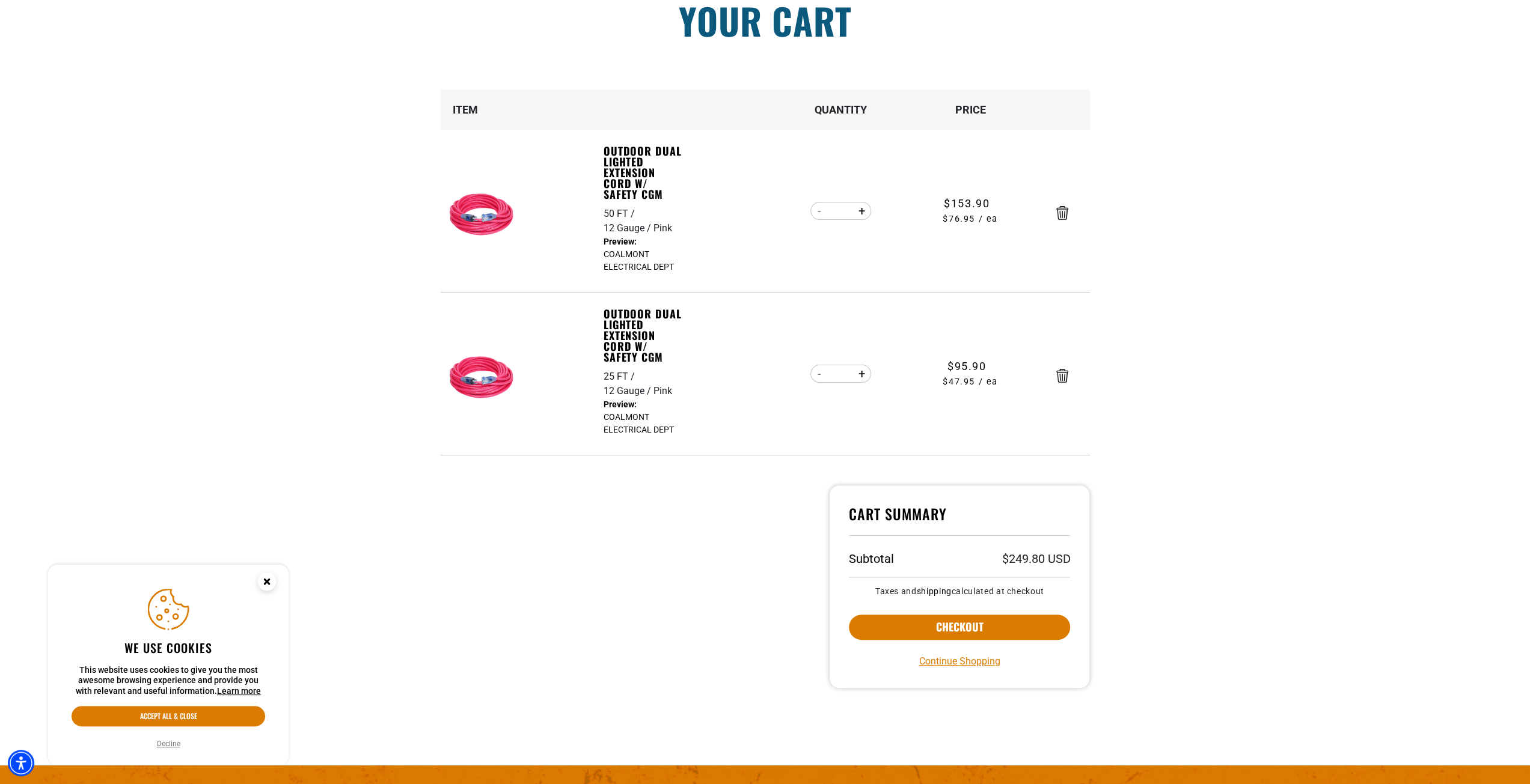
scroll to position [120, 0]
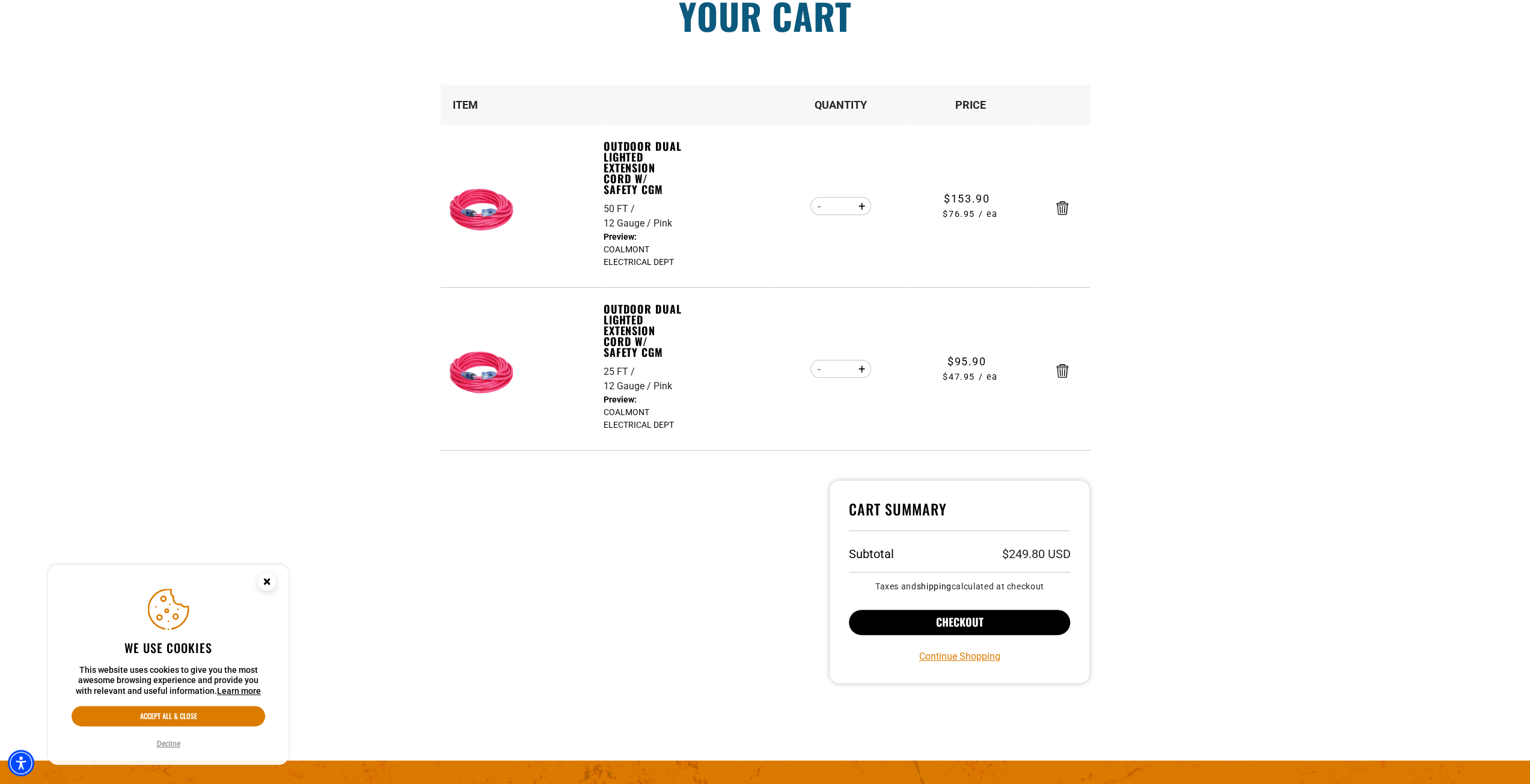
click at [916, 626] on button "Checkout" at bounding box center [959, 622] width 222 height 26
